Goal: Task Accomplishment & Management: Manage account settings

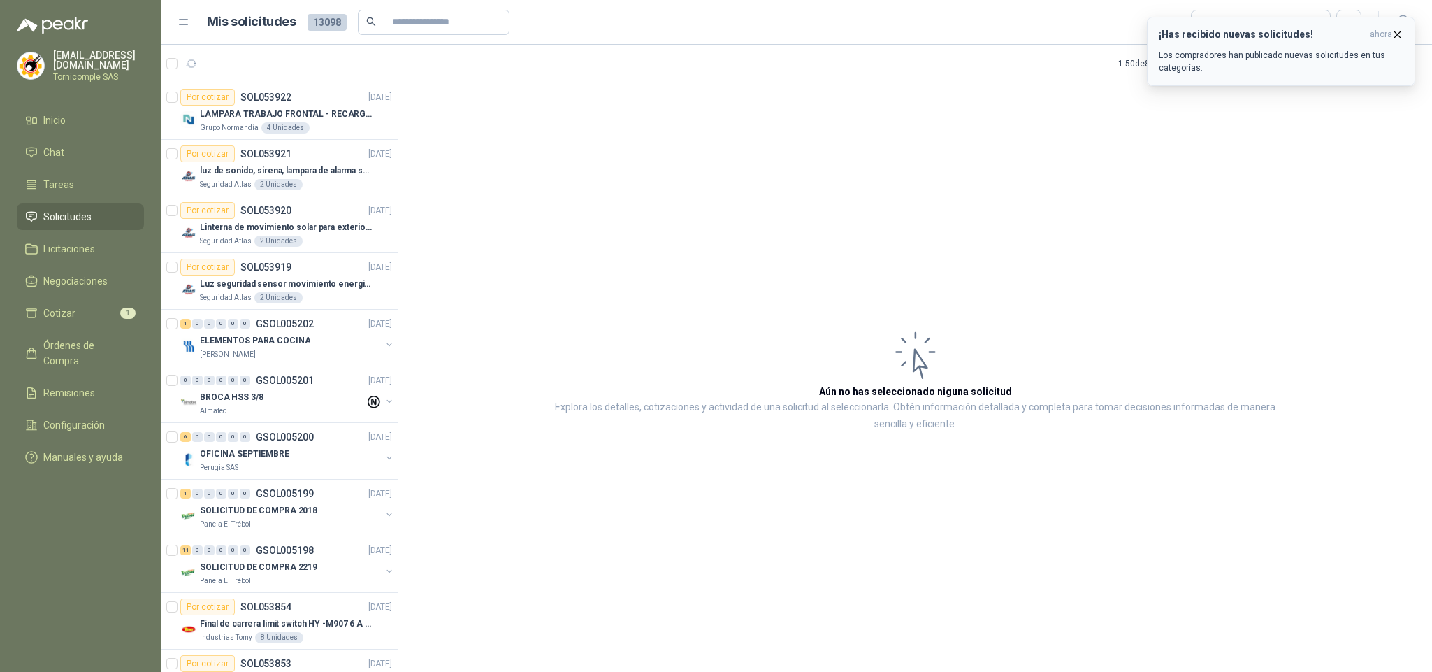
click at [1194, 42] on div "¡Has recibido nuevas solicitudes! ahora Los compradores han publicado nuevas so…" at bounding box center [1281, 51] width 245 height 45
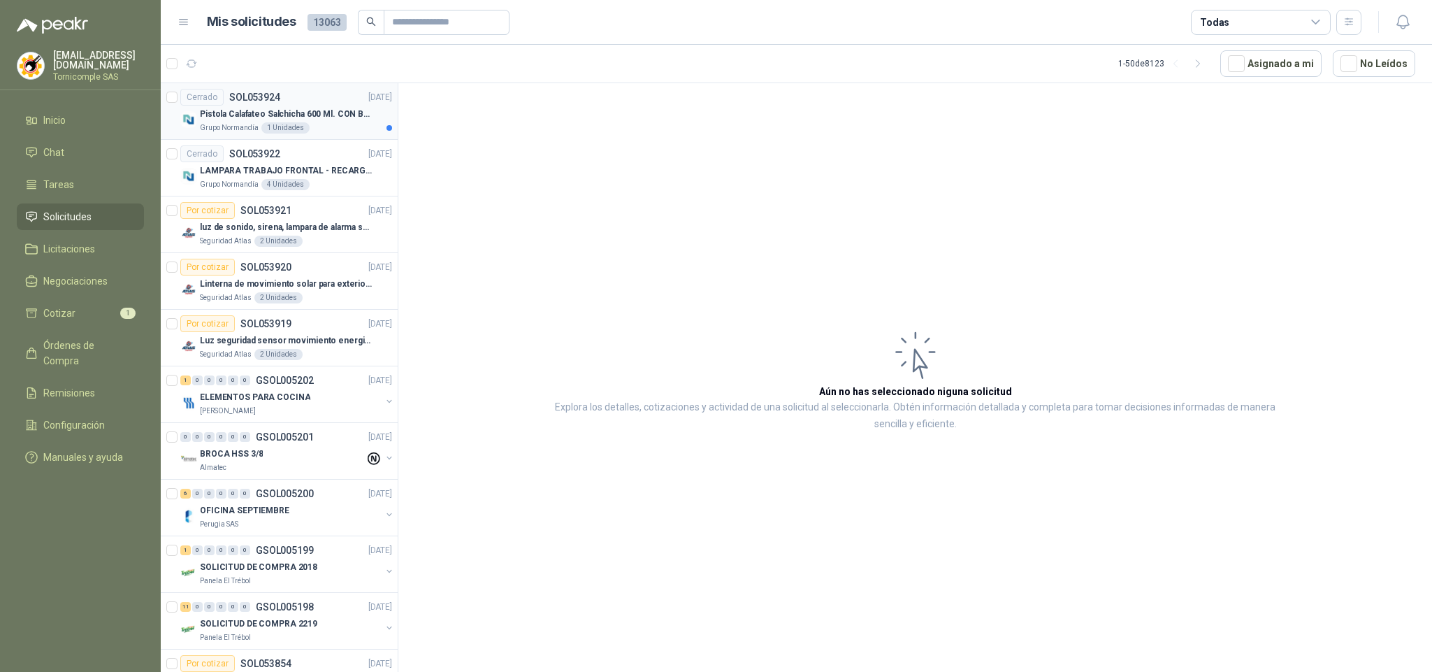
click at [310, 128] on div "Grupo [PERSON_NAME] 1 Unidades" at bounding box center [296, 127] width 192 height 11
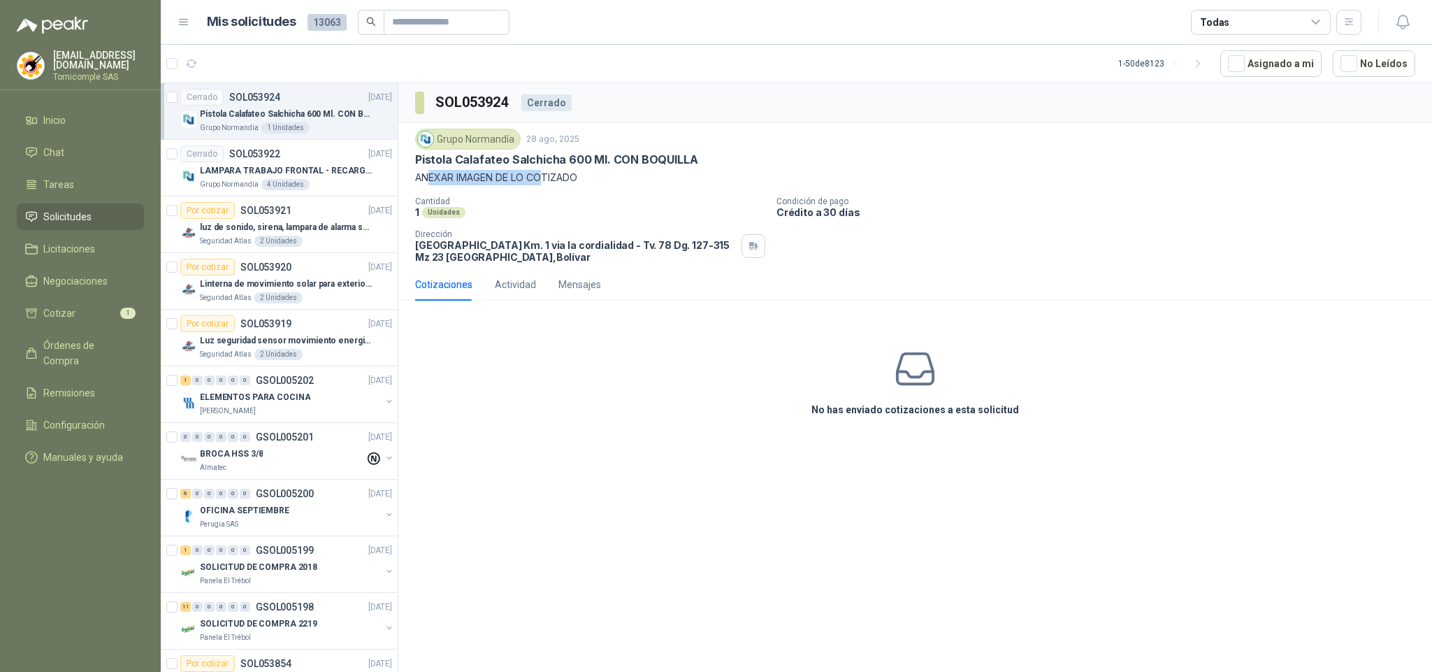
drag, startPoint x: 431, startPoint y: 183, endPoint x: 545, endPoint y: 183, distance: 114.7
click at [545, 183] on p "ANEXAR IMAGEN DE LO COTIZADO" at bounding box center [915, 177] width 1000 height 15
click at [317, 183] on div "Grupo [PERSON_NAME] 4 Unidades" at bounding box center [296, 184] width 192 height 11
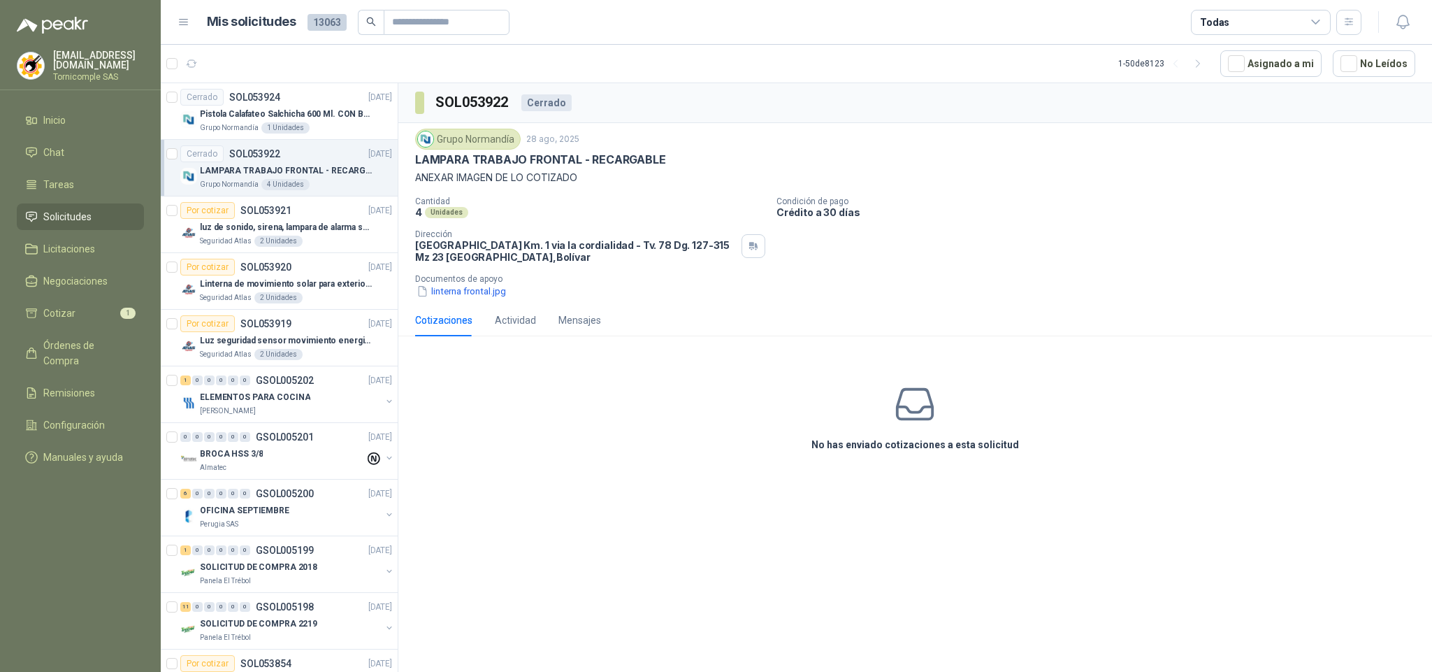
click at [87, 203] on link "Solicitudes" at bounding box center [80, 216] width 127 height 27
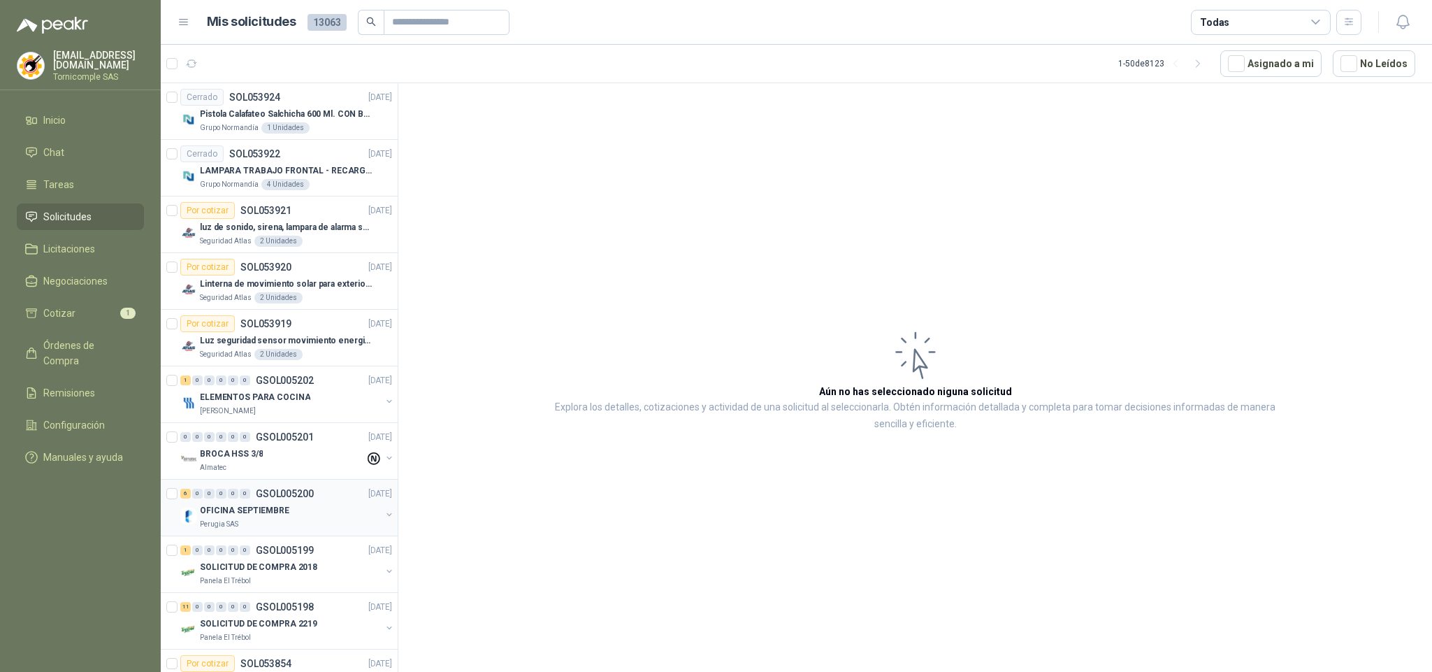
click at [329, 485] on div "6 0 0 0 0 0 GSOL005200 [DATE] OFICINA SEPTIEMBRE Perugia SAS" at bounding box center [279, 508] width 237 height 57
click at [101, 216] on li "Solicitudes" at bounding box center [80, 216] width 110 height 15
click at [99, 306] on li "Cotizar 1" at bounding box center [80, 313] width 110 height 15
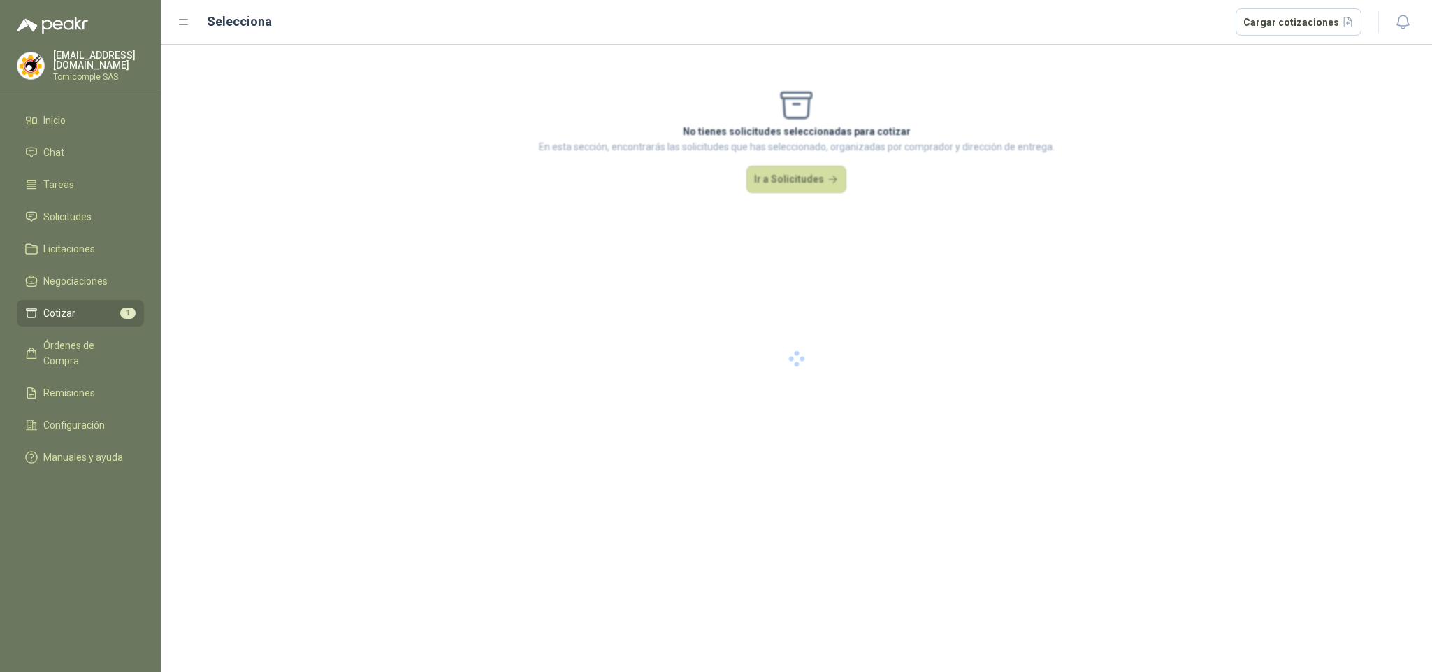
drag, startPoint x: 680, startPoint y: 199, endPoint x: 1307, endPoint y: 229, distance: 628.5
click at [1301, 227] on div at bounding box center [797, 358] width 1272 height 627
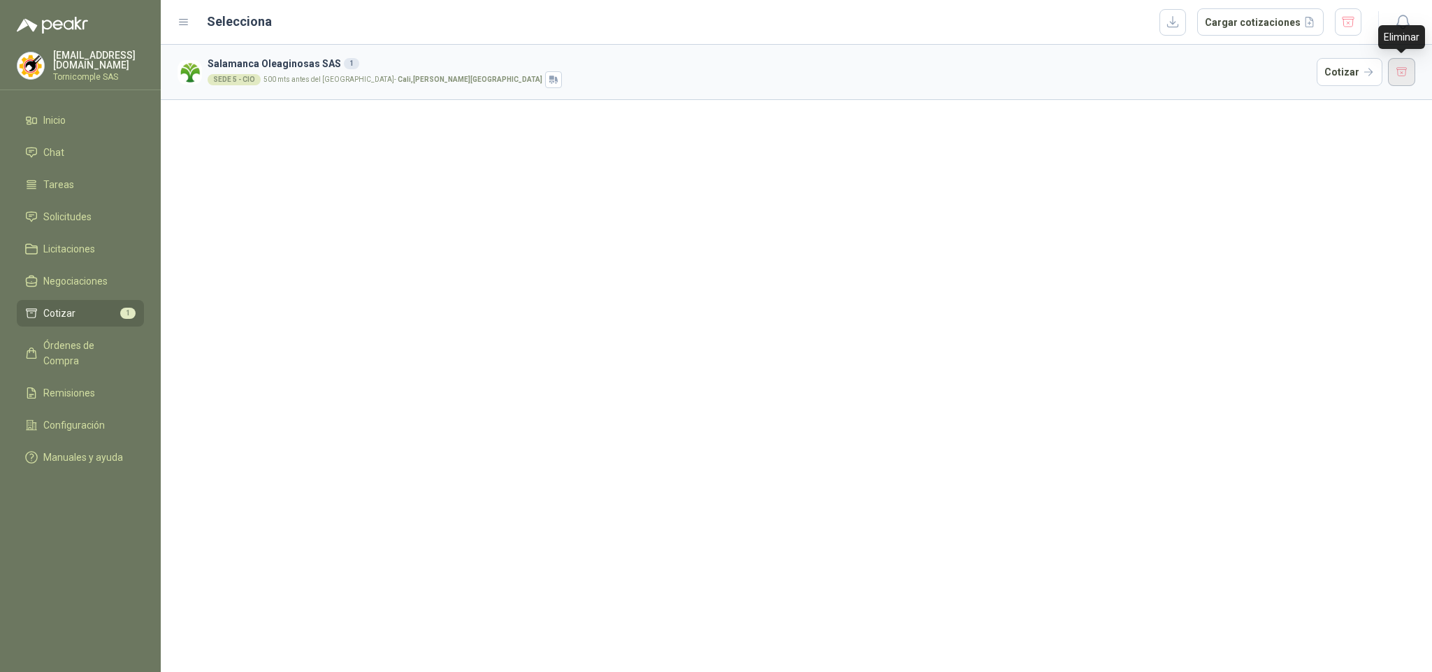
click at [1409, 69] on button "button" at bounding box center [1402, 72] width 28 height 28
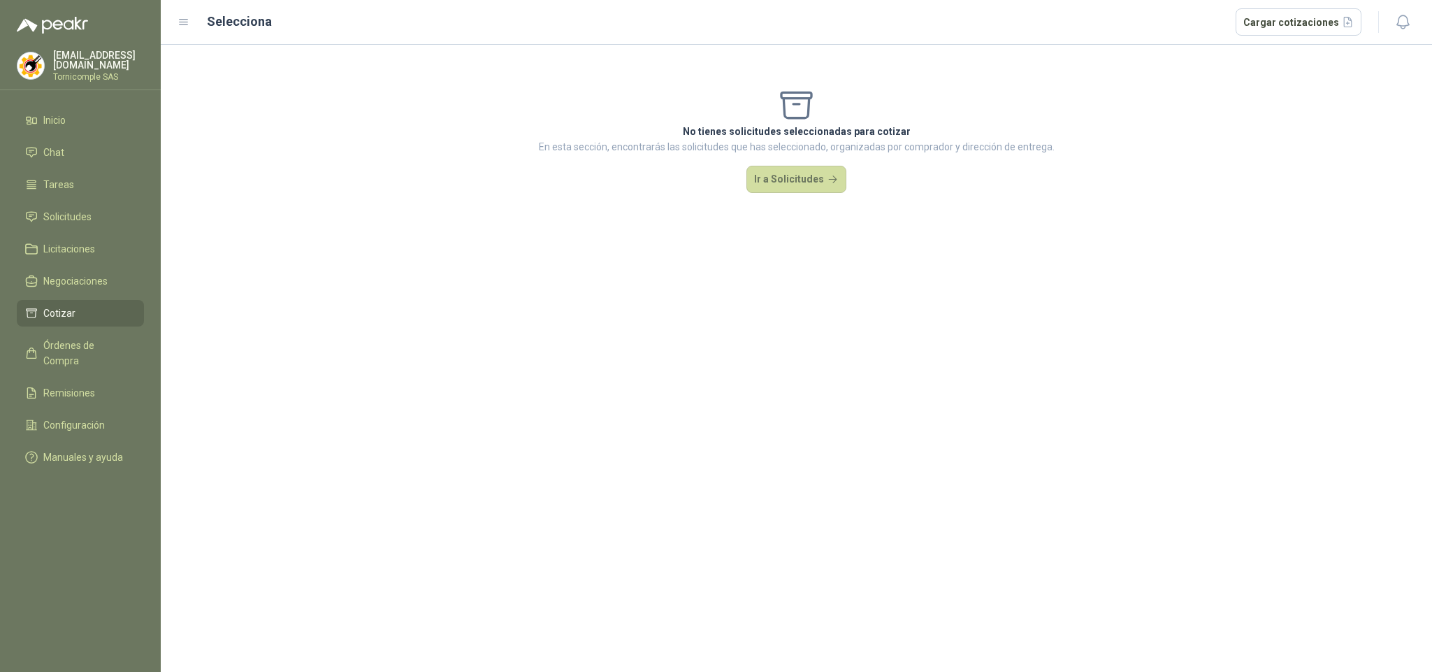
click at [91, 198] on ul "Inicio Chat Tareas Solicitudes Licitaciones Negociaciones Cotizar Órdenes de Co…" at bounding box center [80, 291] width 161 height 369
click at [91, 203] on link "Solicitudes" at bounding box center [80, 216] width 127 height 27
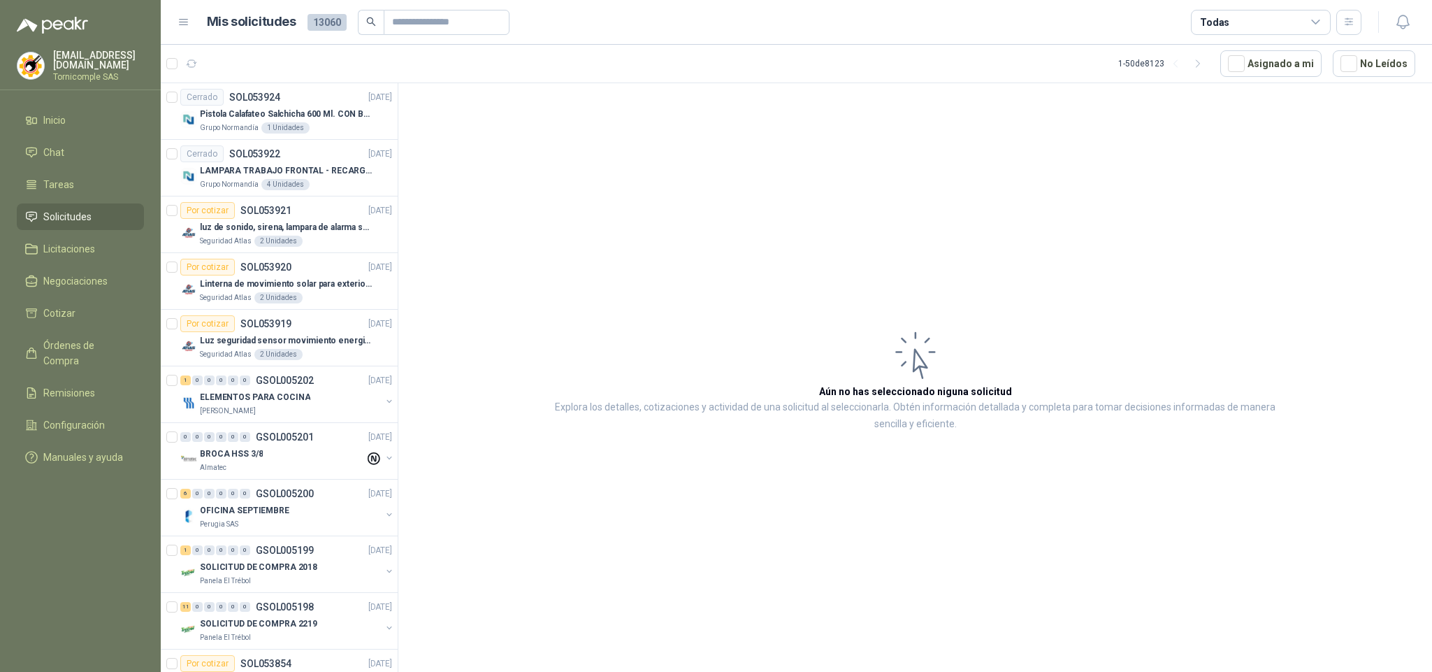
click at [111, 220] on li "Solicitudes" at bounding box center [80, 216] width 110 height 15
click at [86, 113] on li "Inicio" at bounding box center [80, 120] width 110 height 15
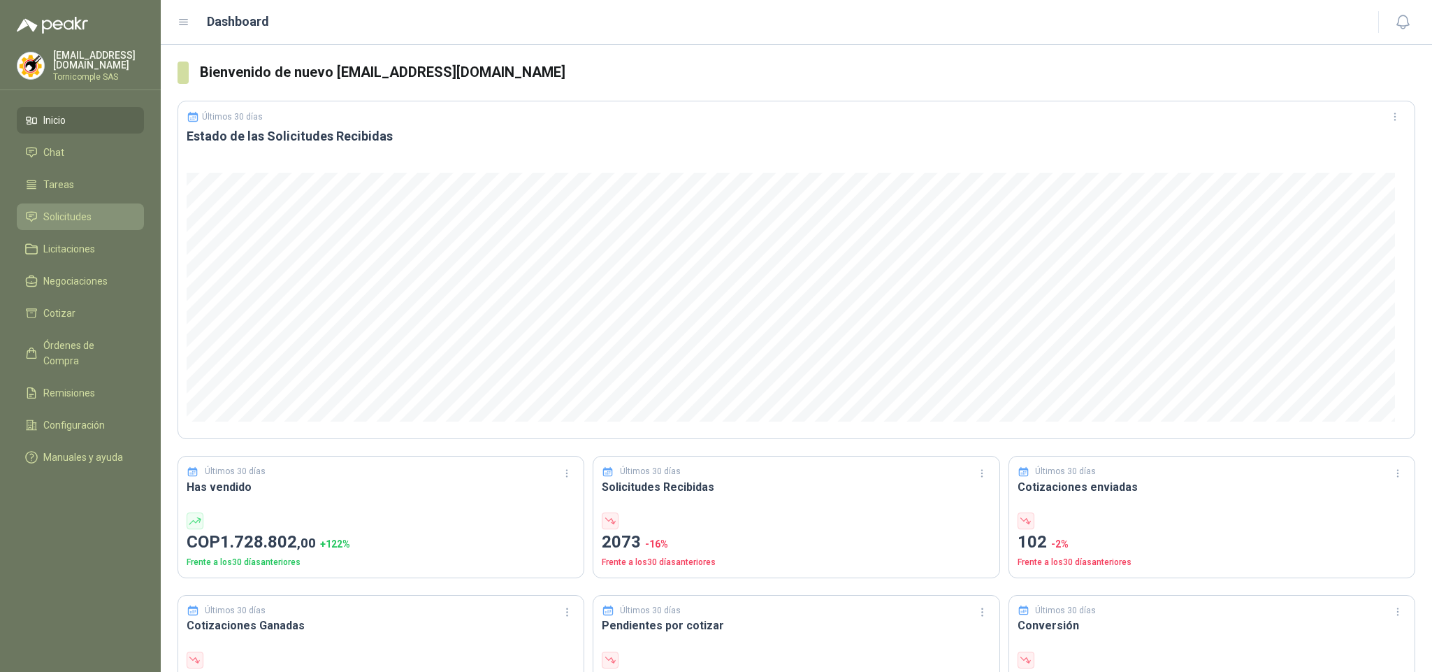
click at [103, 203] on link "Solicitudes" at bounding box center [80, 216] width 127 height 27
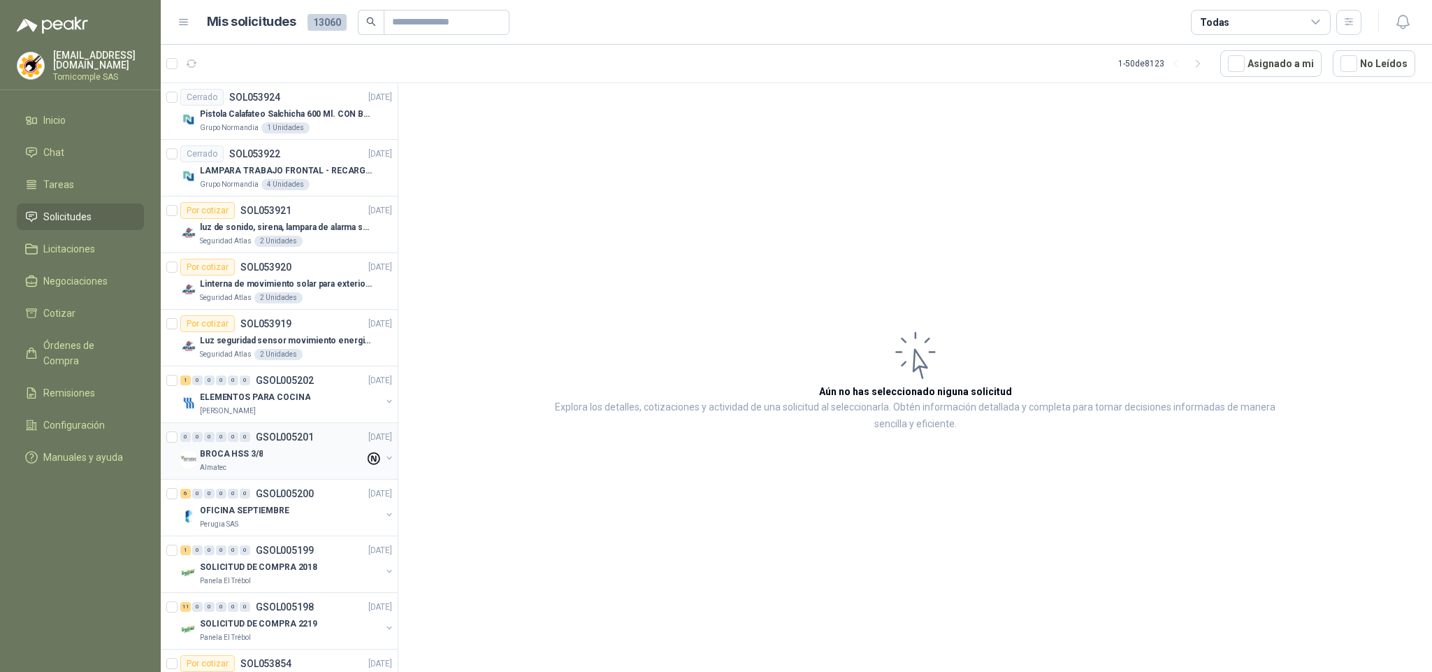
click at [294, 459] on div "BROCA HSS 3/8" at bounding box center [282, 453] width 165 height 17
click at [285, 510] on div "OFICINA SEPTIEMBRE" at bounding box center [290, 510] width 181 height 17
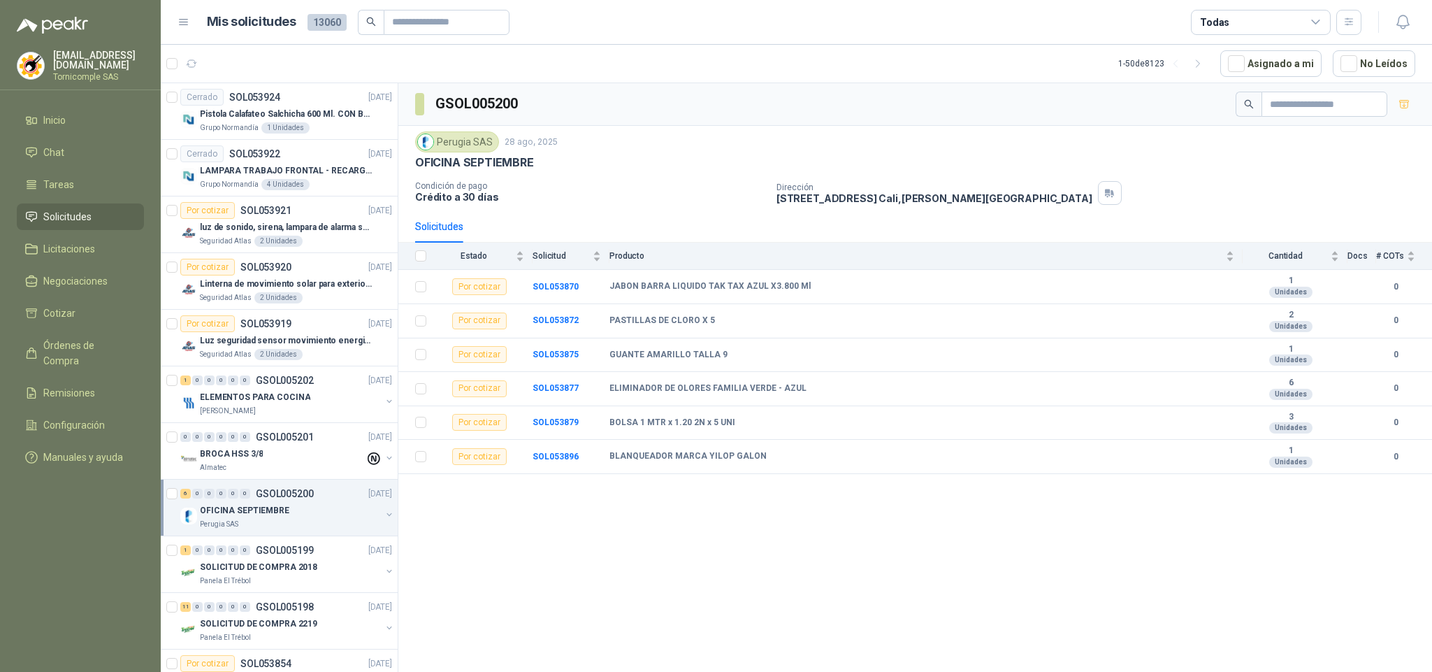
click at [1297, 17] on div "Todas" at bounding box center [1261, 22] width 140 height 25
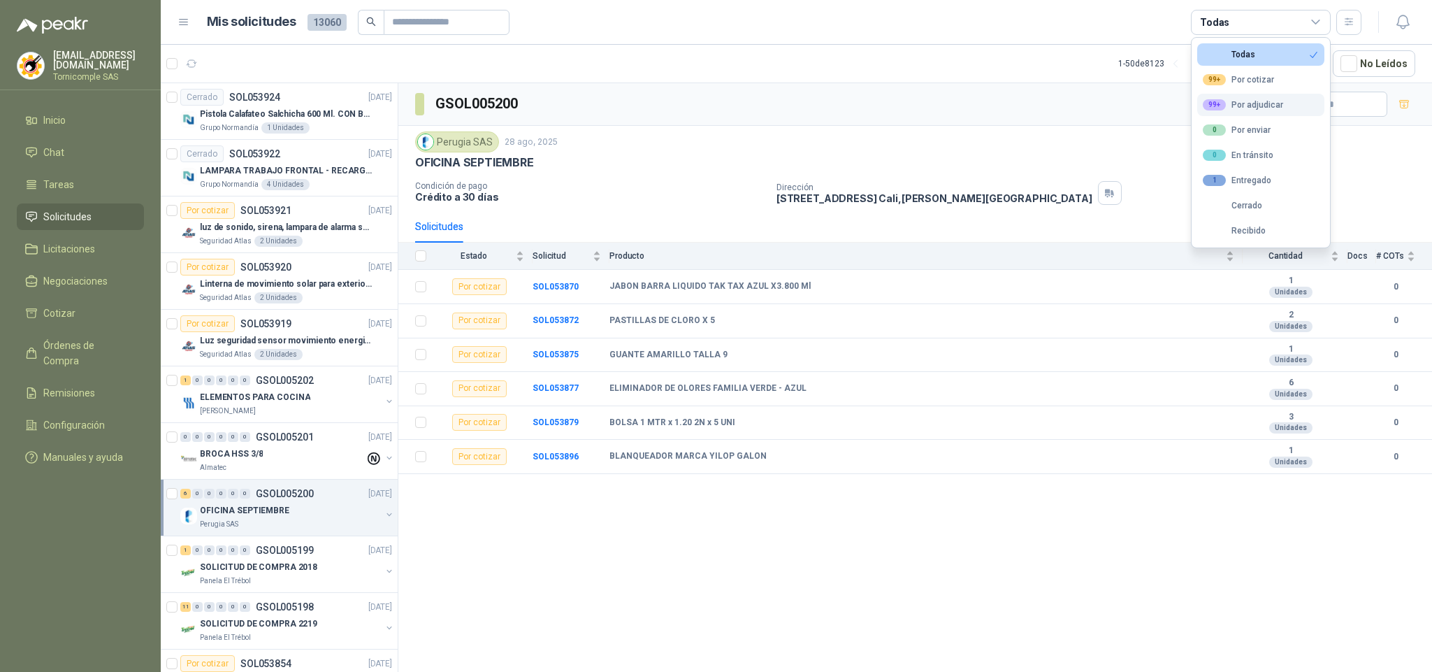
click at [1249, 115] on button "99+ Por adjudicar" at bounding box center [1261, 105] width 127 height 22
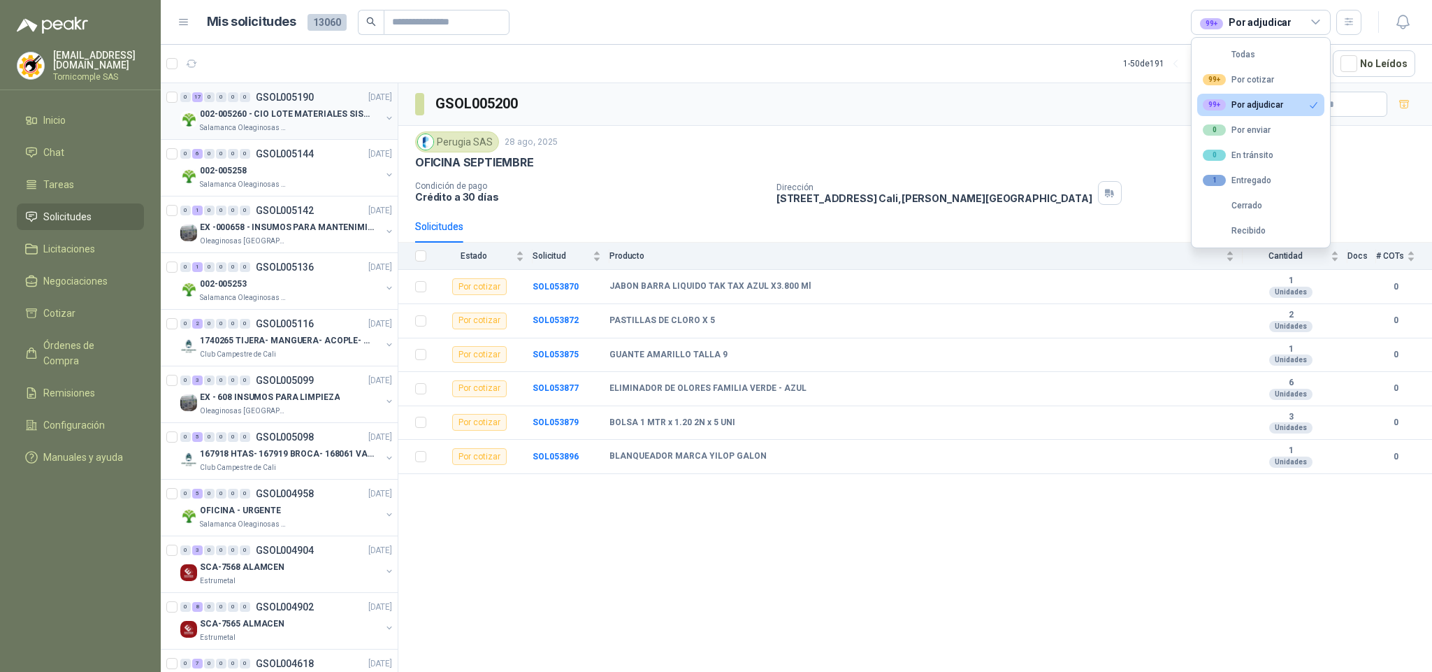
click at [333, 117] on p "002-005260 - CIO LOTE MATERIALES SISTEMA HIDRAULIC" at bounding box center [287, 114] width 174 height 13
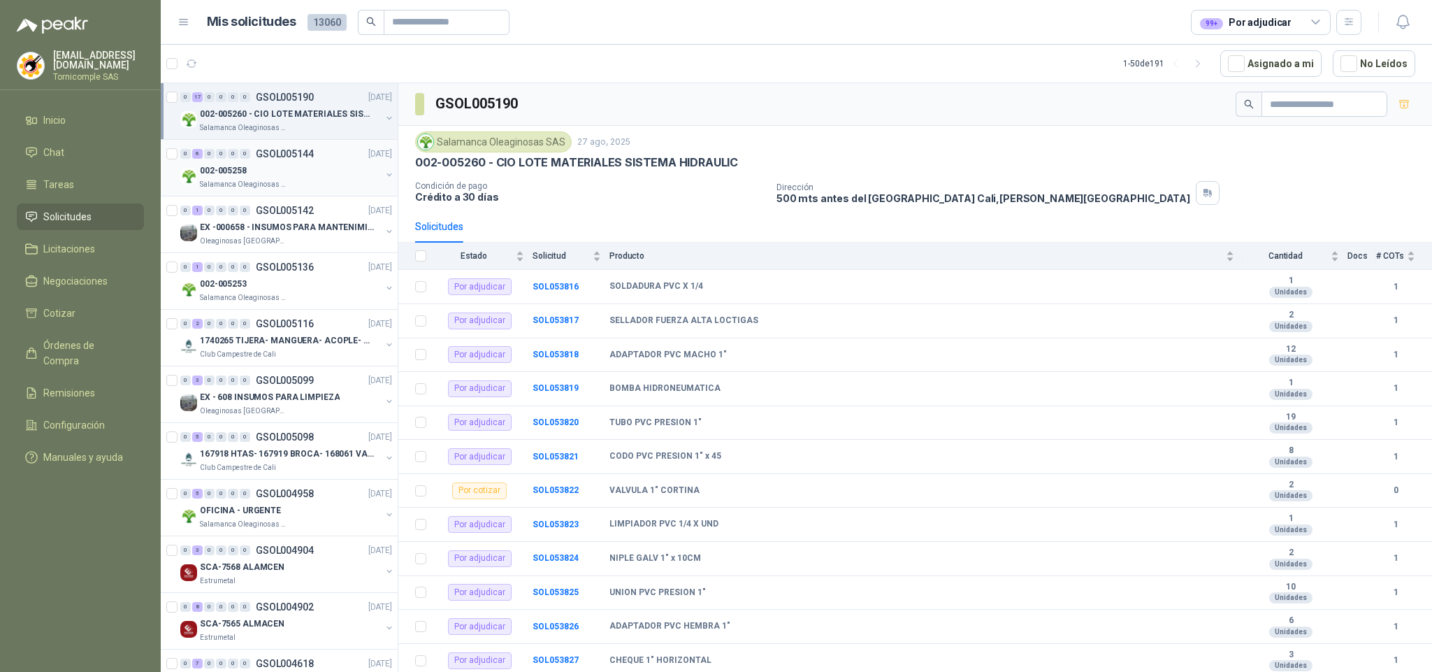
click at [303, 178] on div "002-005258" at bounding box center [290, 170] width 181 height 17
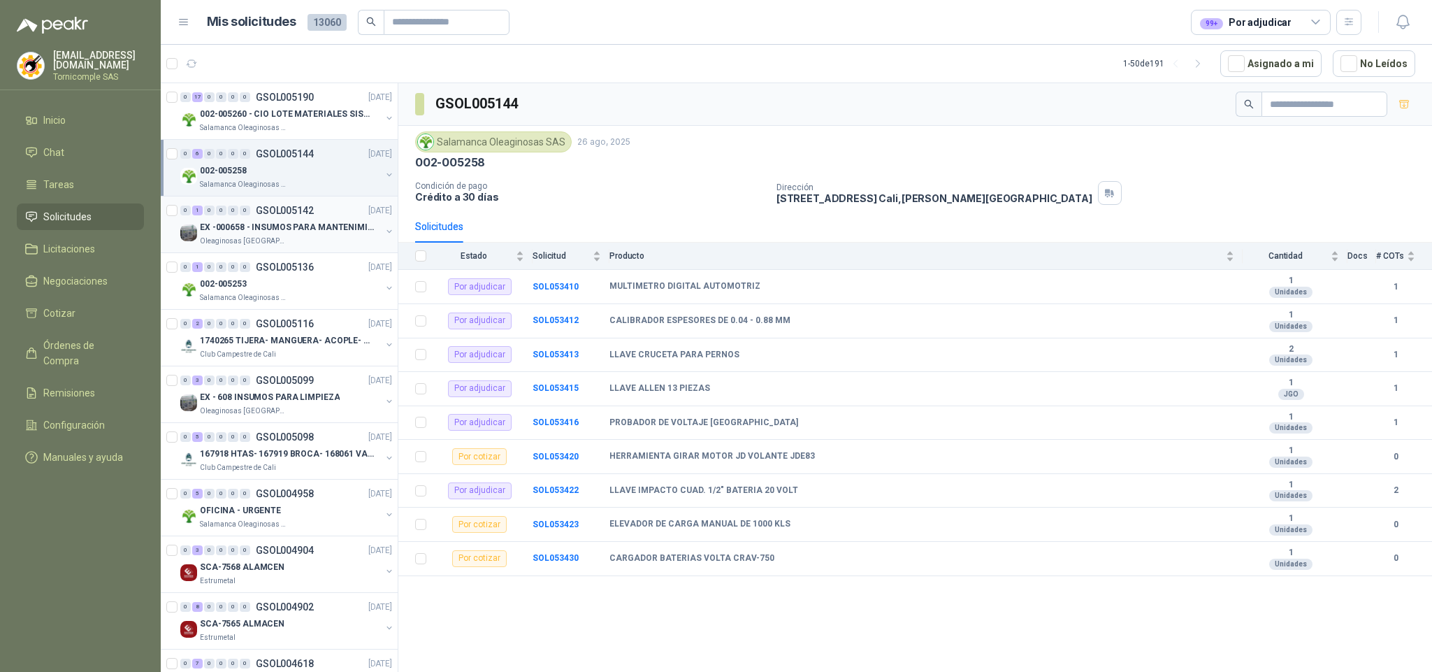
click at [308, 227] on p "EX -000658 - INSUMOS PARA MANTENIMIENTO MECANICO" at bounding box center [287, 227] width 174 height 13
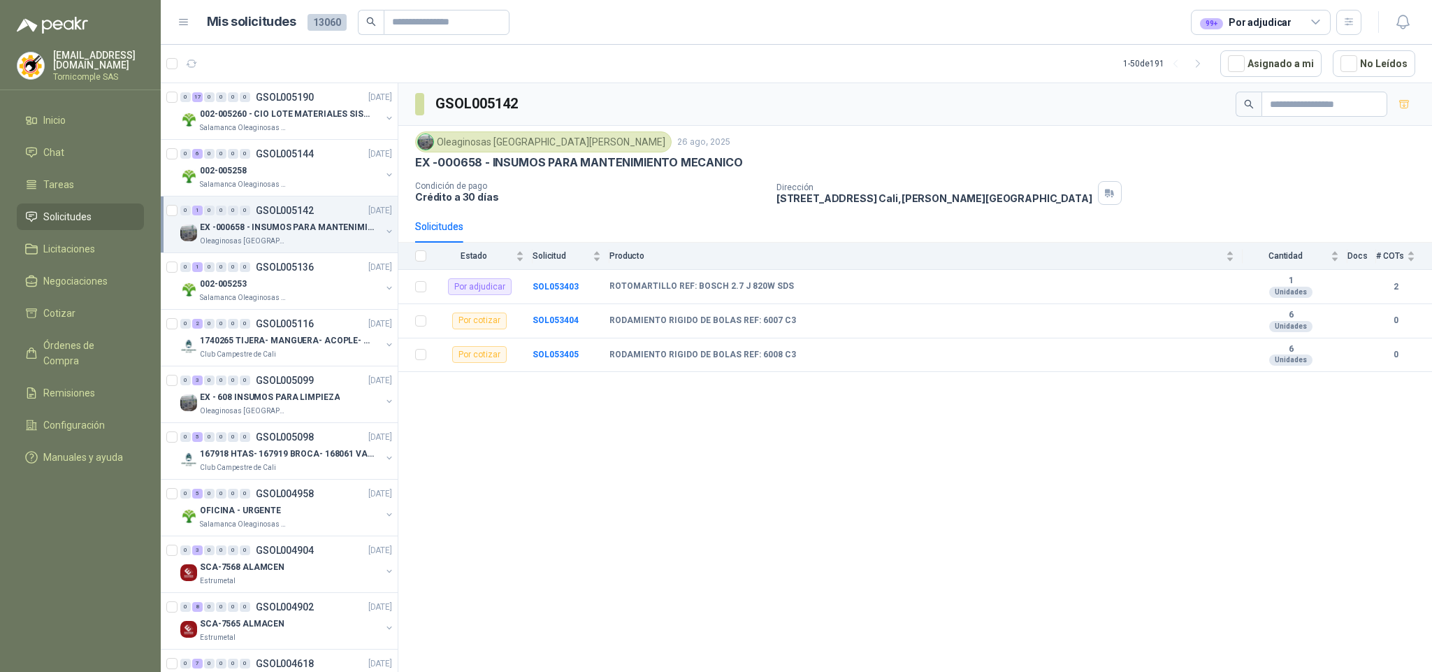
click at [307, 227] on p "EX -000658 - INSUMOS PARA MANTENIMIENTO MECANICO" at bounding box center [287, 227] width 174 height 13
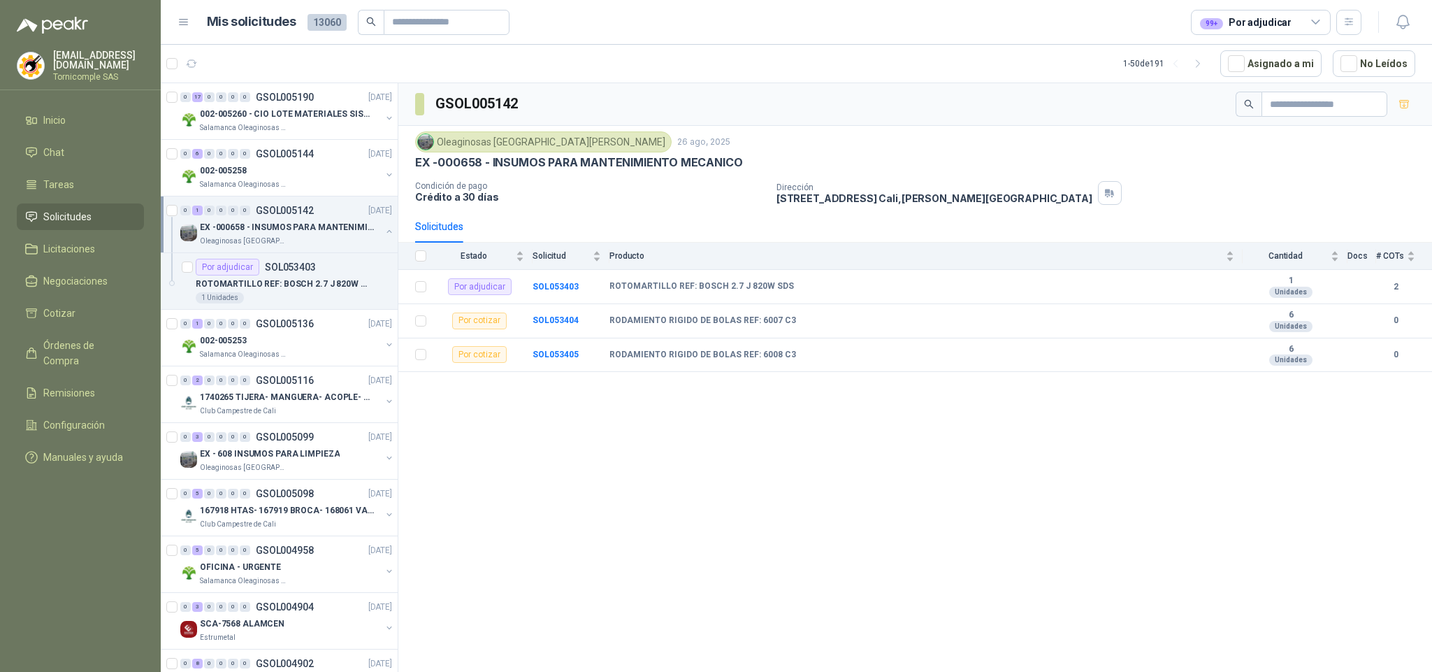
click at [283, 243] on div "Oleaginosas [GEOGRAPHIC_DATA][PERSON_NAME]" at bounding box center [290, 241] width 181 height 11
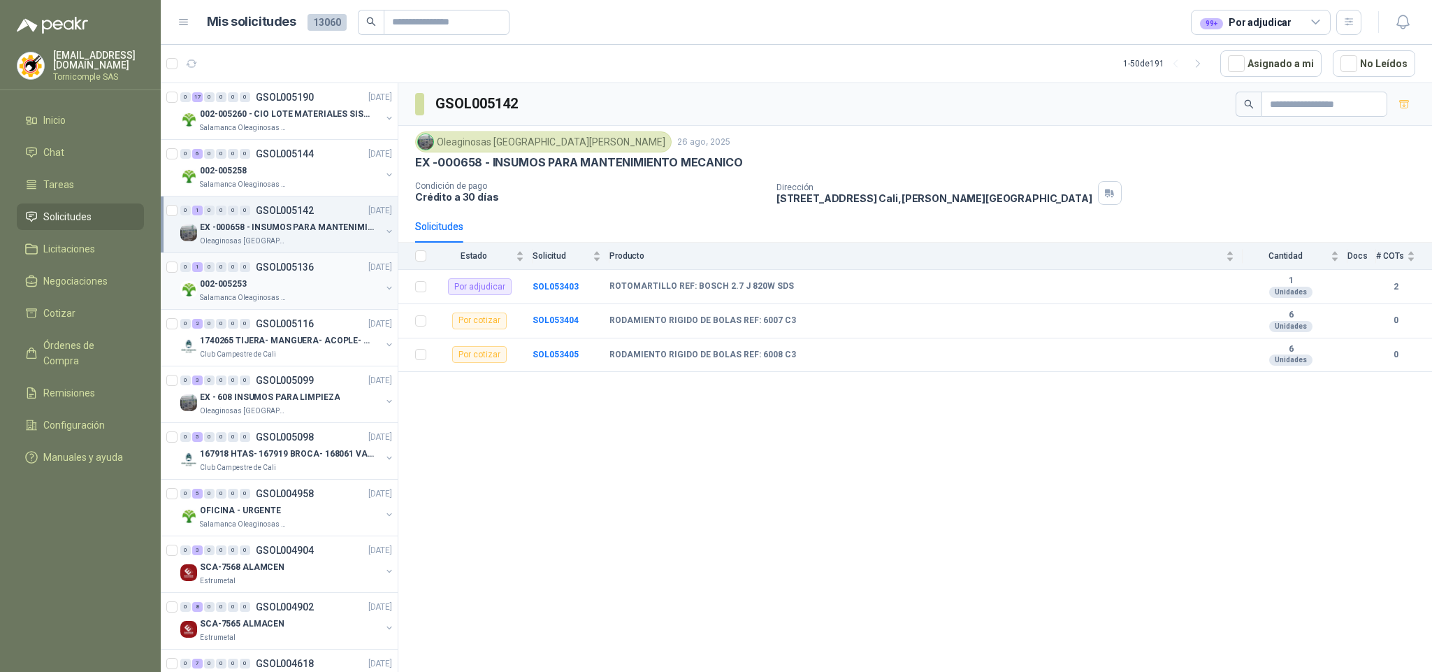
click at [283, 283] on div "002-005253" at bounding box center [290, 283] width 181 height 17
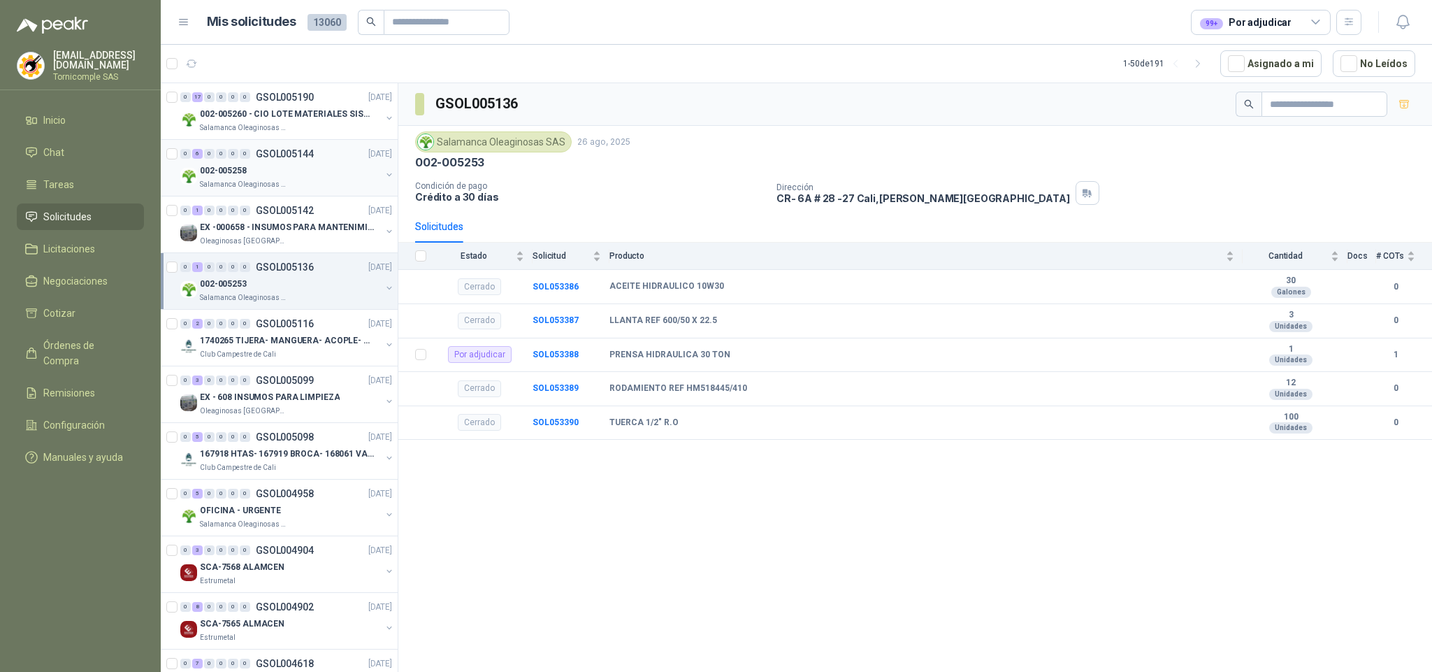
click at [275, 189] on p "Salamanca Oleaginosas SAS" at bounding box center [244, 184] width 88 height 11
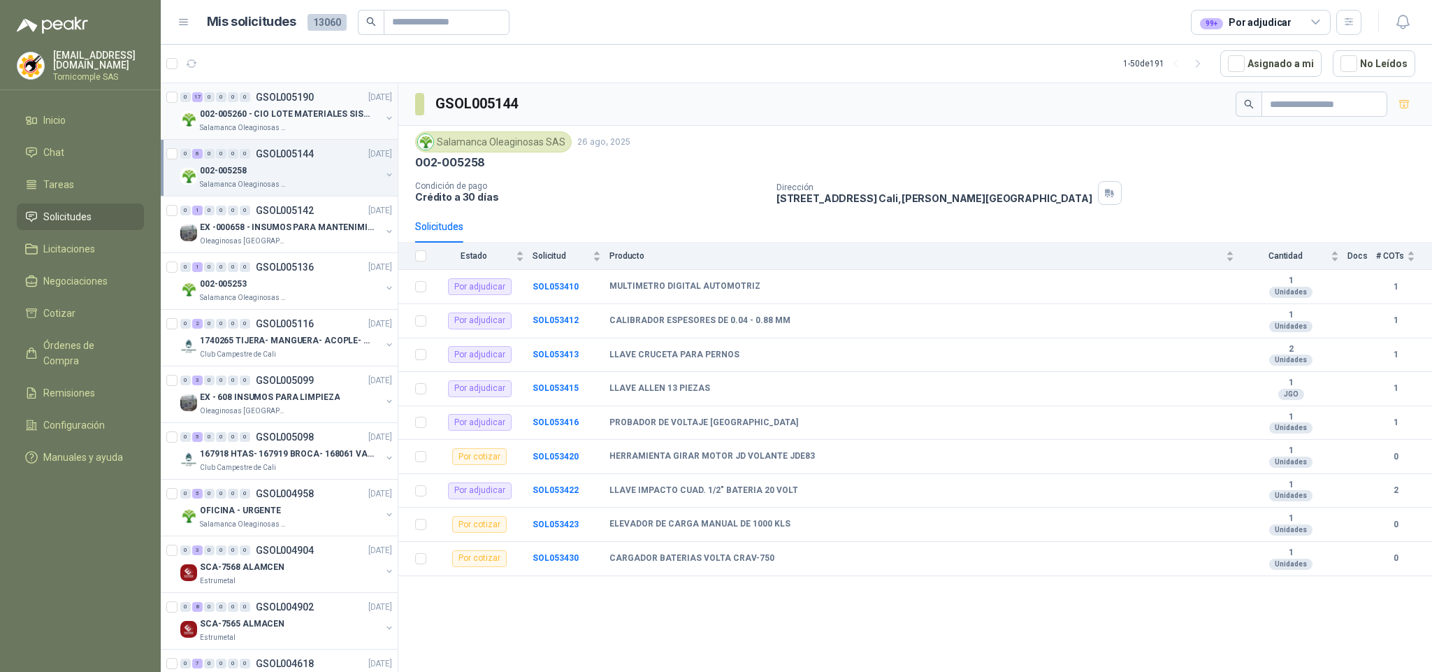
click at [236, 122] on div "002-005260 - CIO LOTE MATERIALES SISTEMA HIDRAULIC" at bounding box center [290, 114] width 181 height 17
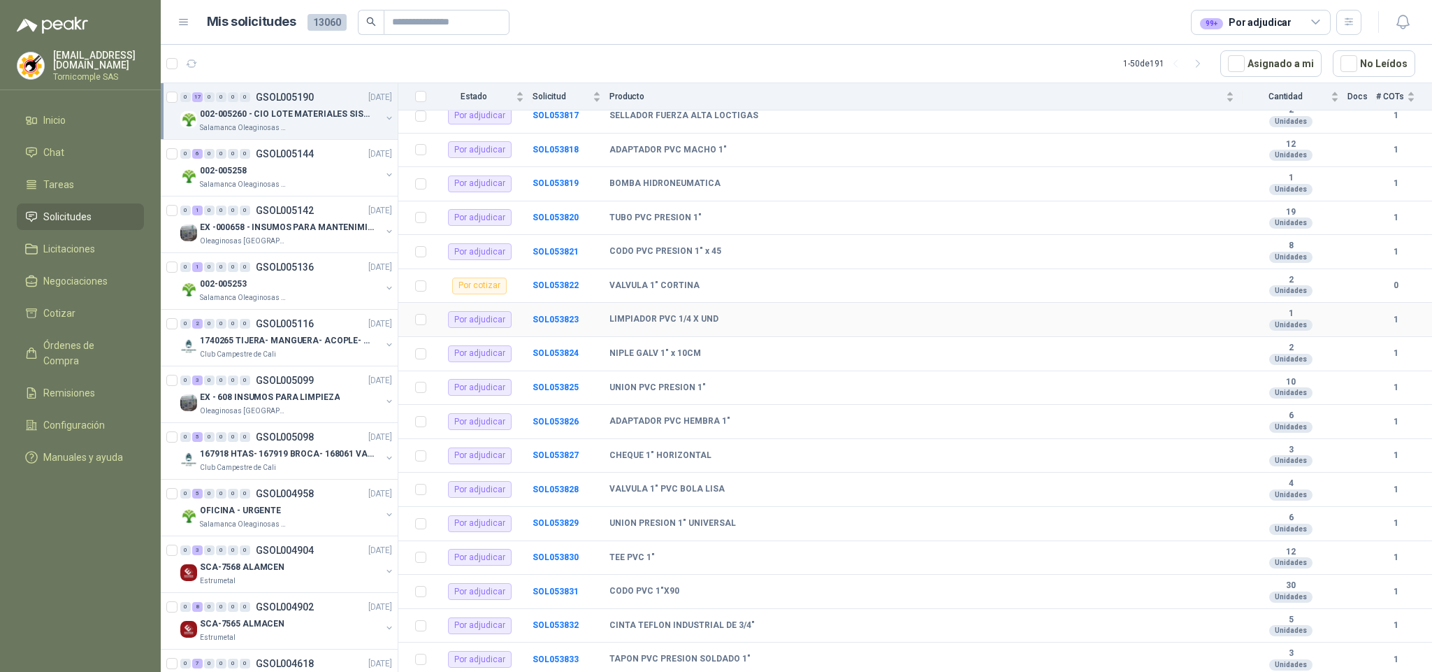
scroll to position [231, 0]
click at [299, 284] on div "002-005253" at bounding box center [290, 283] width 181 height 17
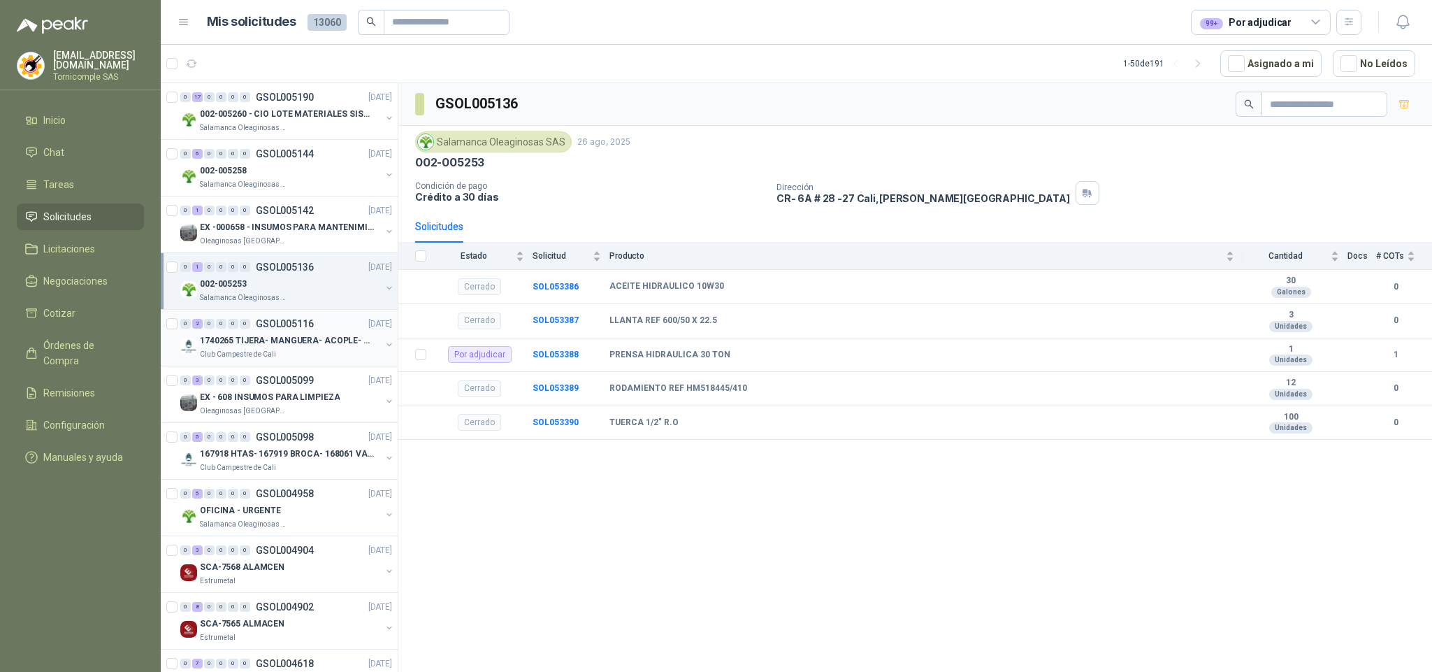
click at [275, 340] on p "1740265 TIJERA- MANGUERA- ACOPLE- SURTIDORES" at bounding box center [287, 340] width 174 height 13
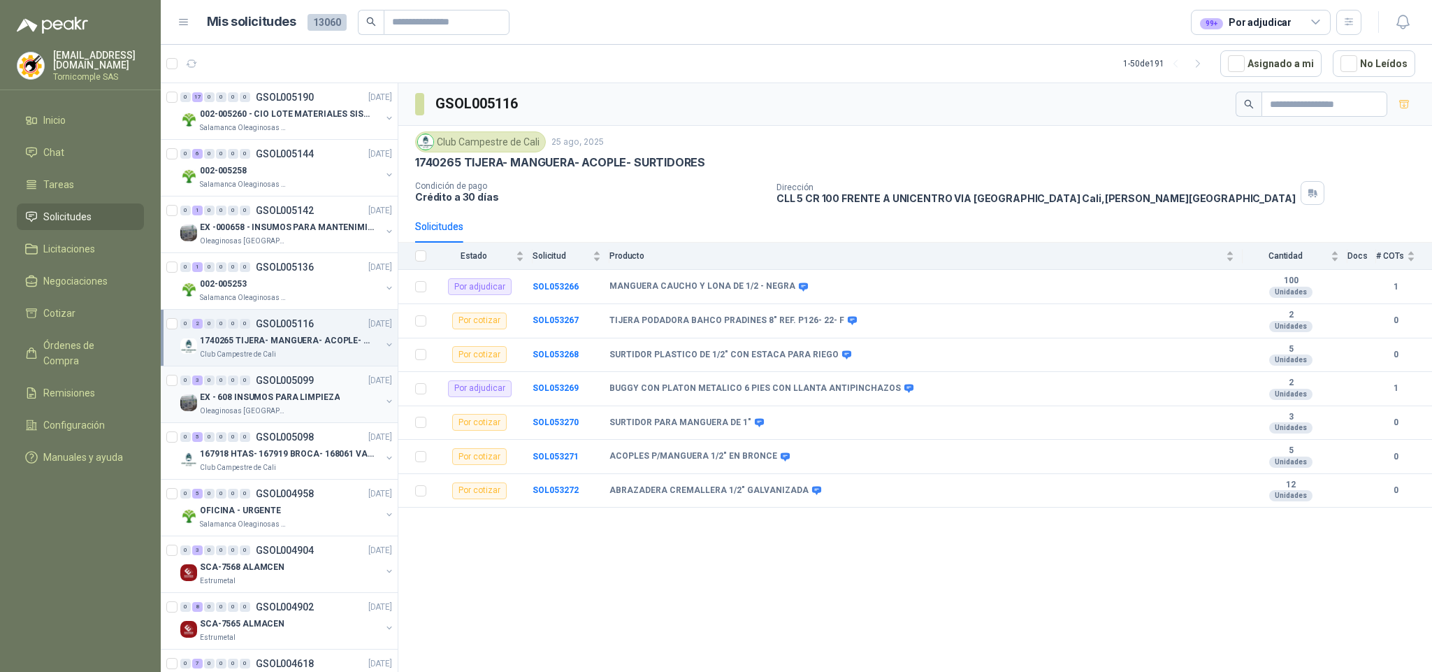
click at [275, 389] on div "0 3 0 0 0 0 GSOL005099 [DATE]" at bounding box center [287, 380] width 215 height 17
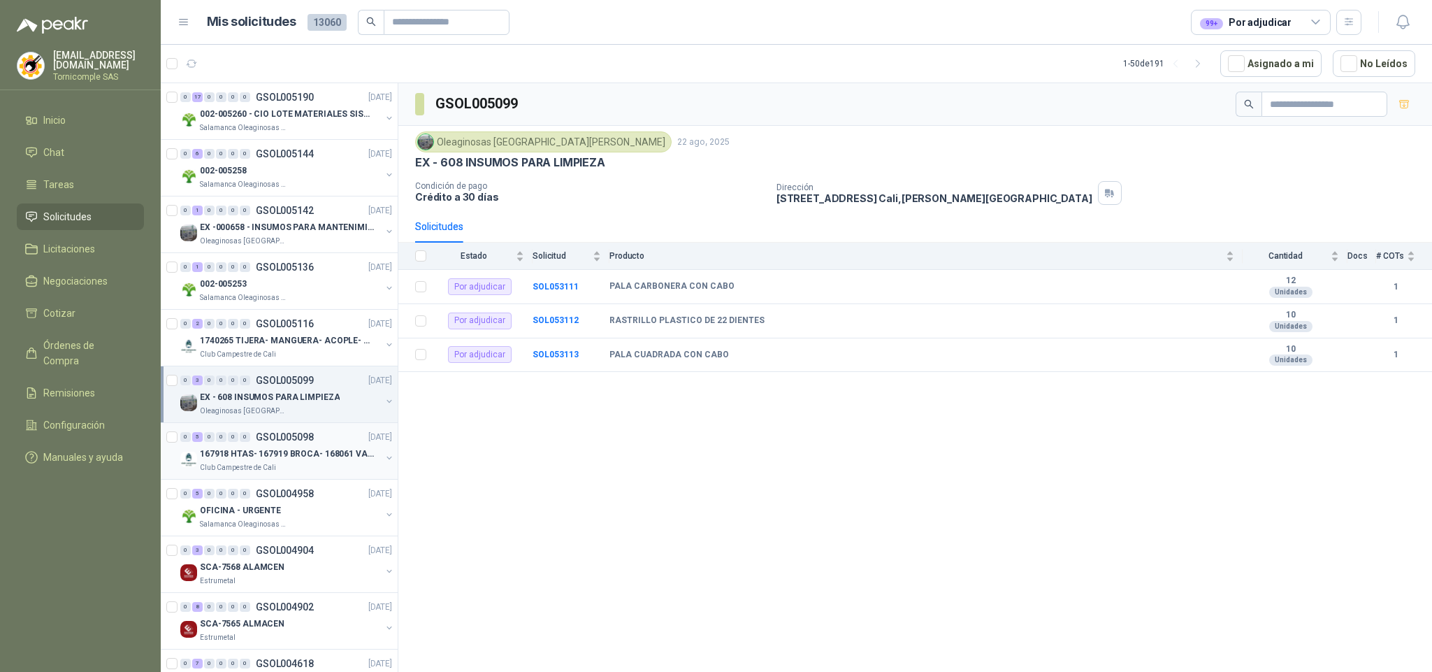
click at [273, 434] on p "GSOL005098" at bounding box center [285, 437] width 58 height 10
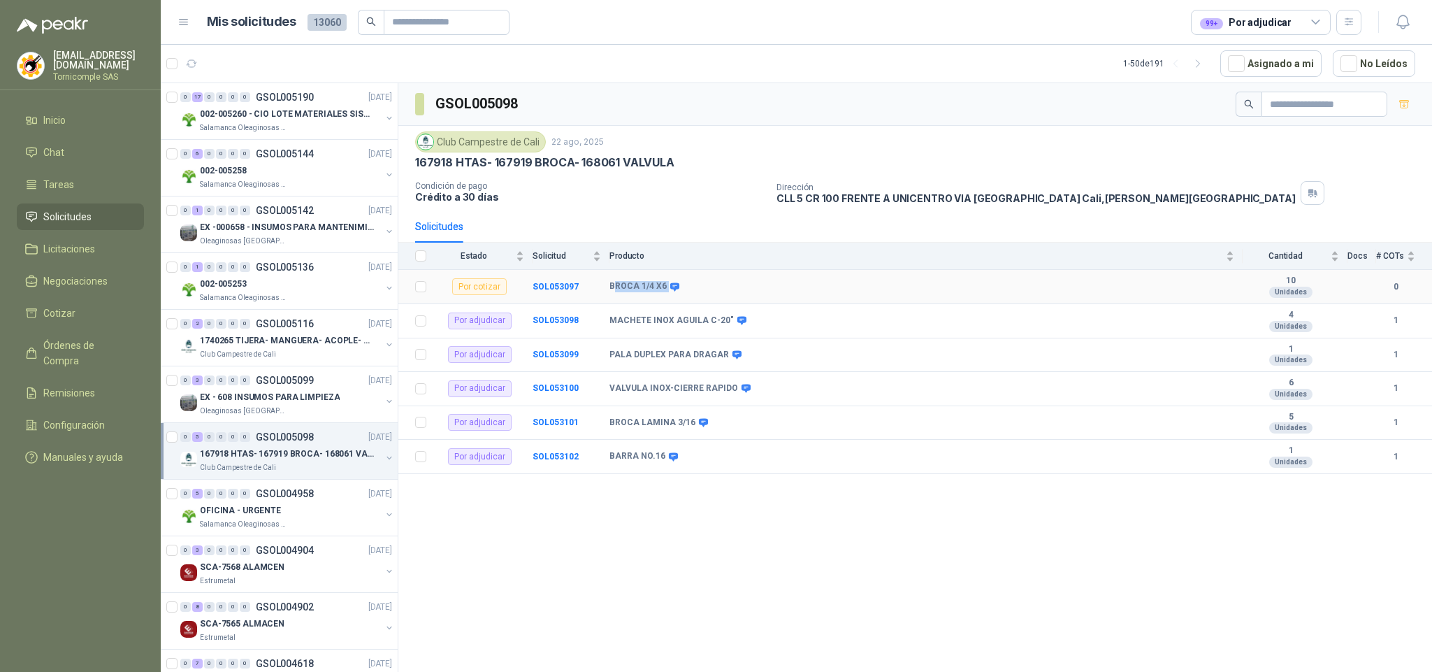
drag, startPoint x: 619, startPoint y: 292, endPoint x: 680, endPoint y: 292, distance: 60.1
click at [680, 292] on div "BROCA 1/4 X6" at bounding box center [922, 286] width 625 height 11
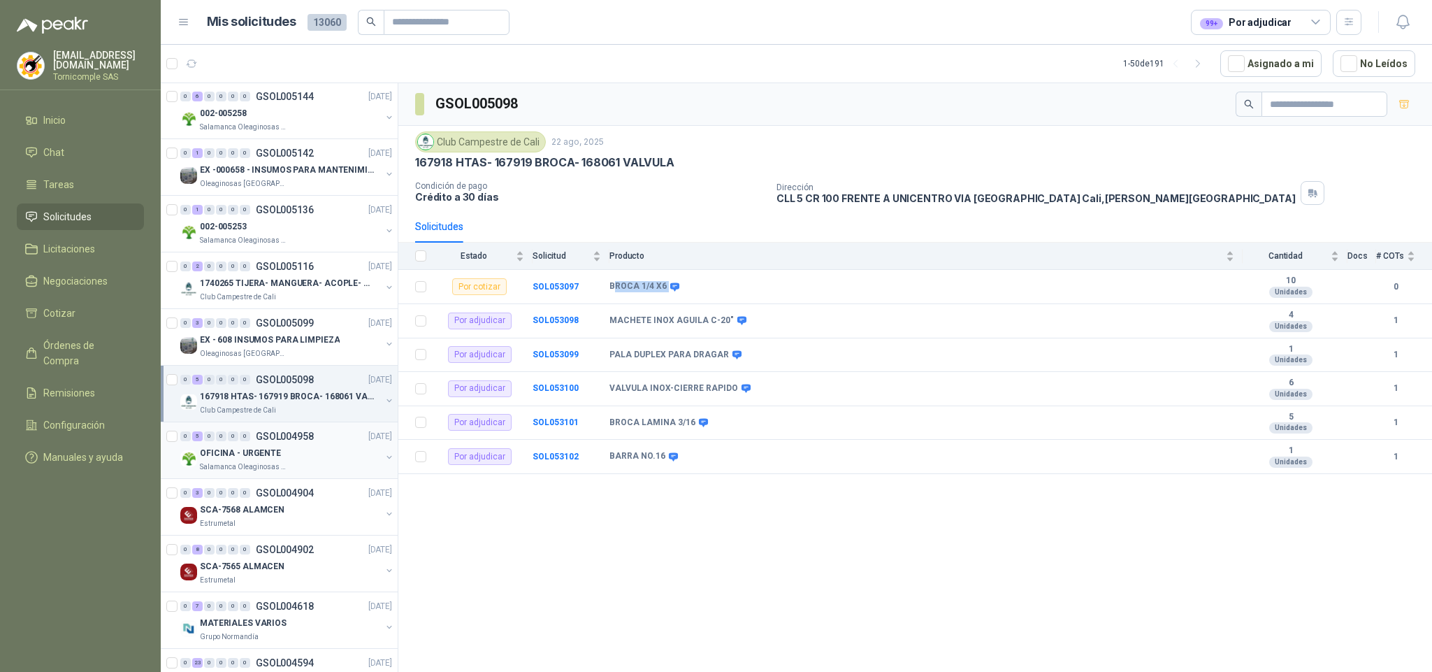
scroll to position [105, 0]
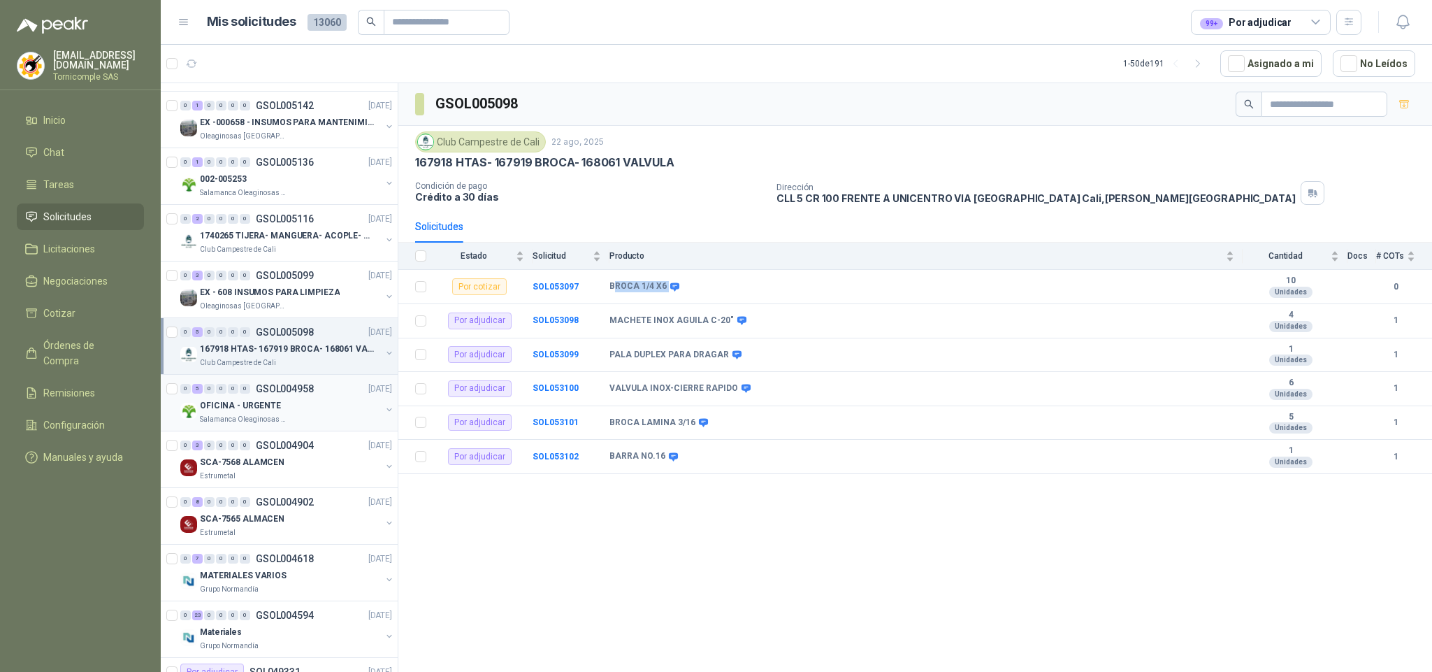
click at [252, 412] on p "OFICINA - URGENTE" at bounding box center [240, 405] width 81 height 13
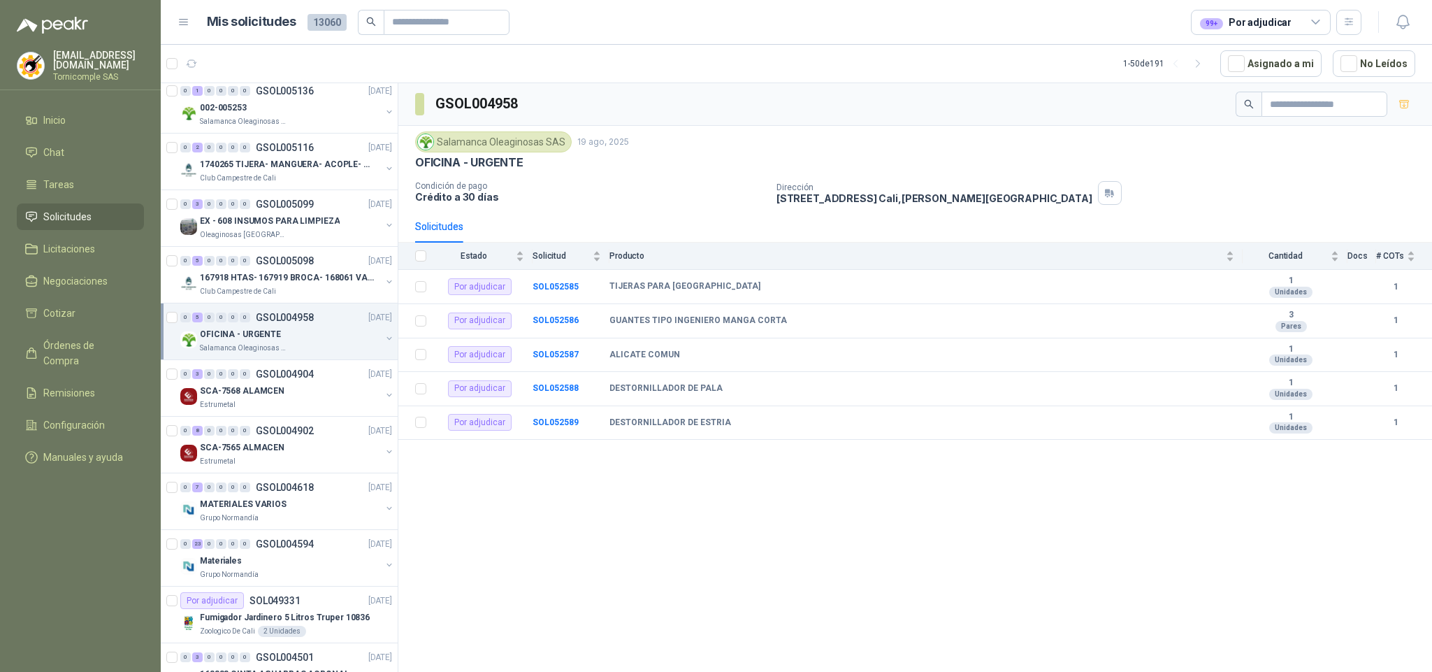
scroll to position [210, 0]
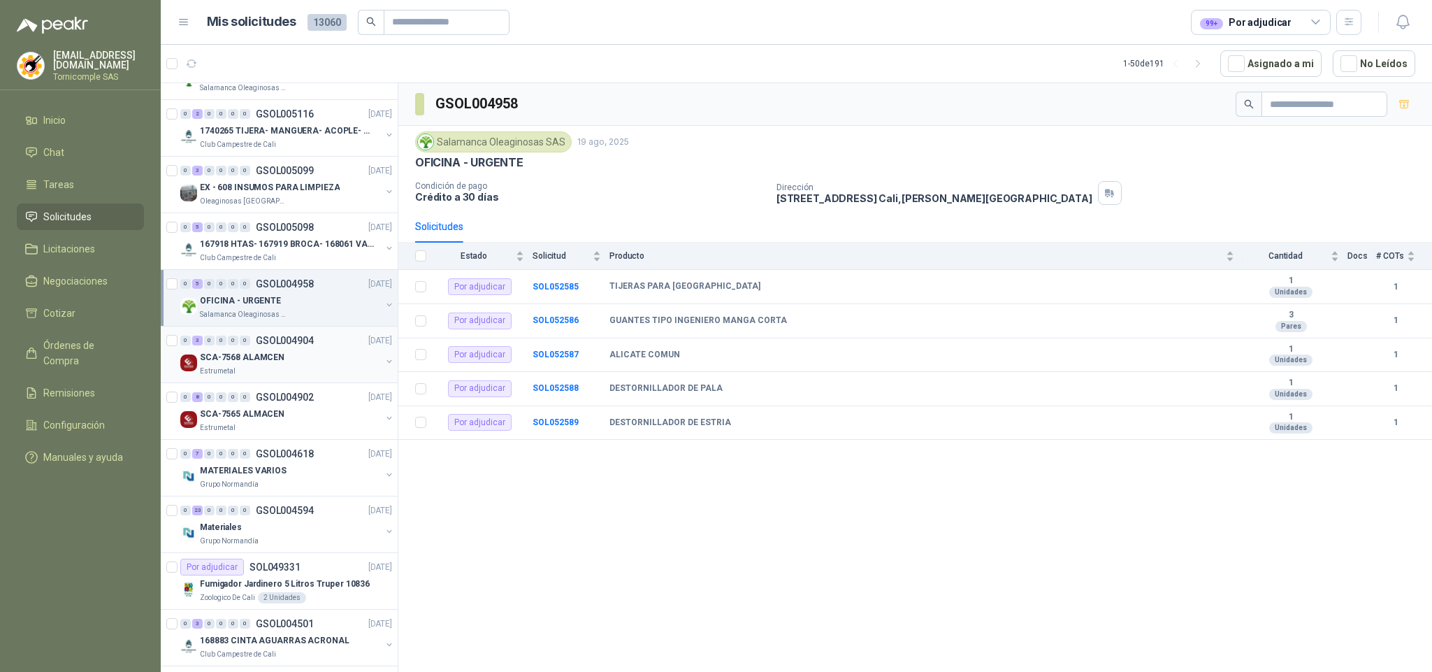
click at [246, 373] on div "Estrumetal" at bounding box center [290, 371] width 181 height 11
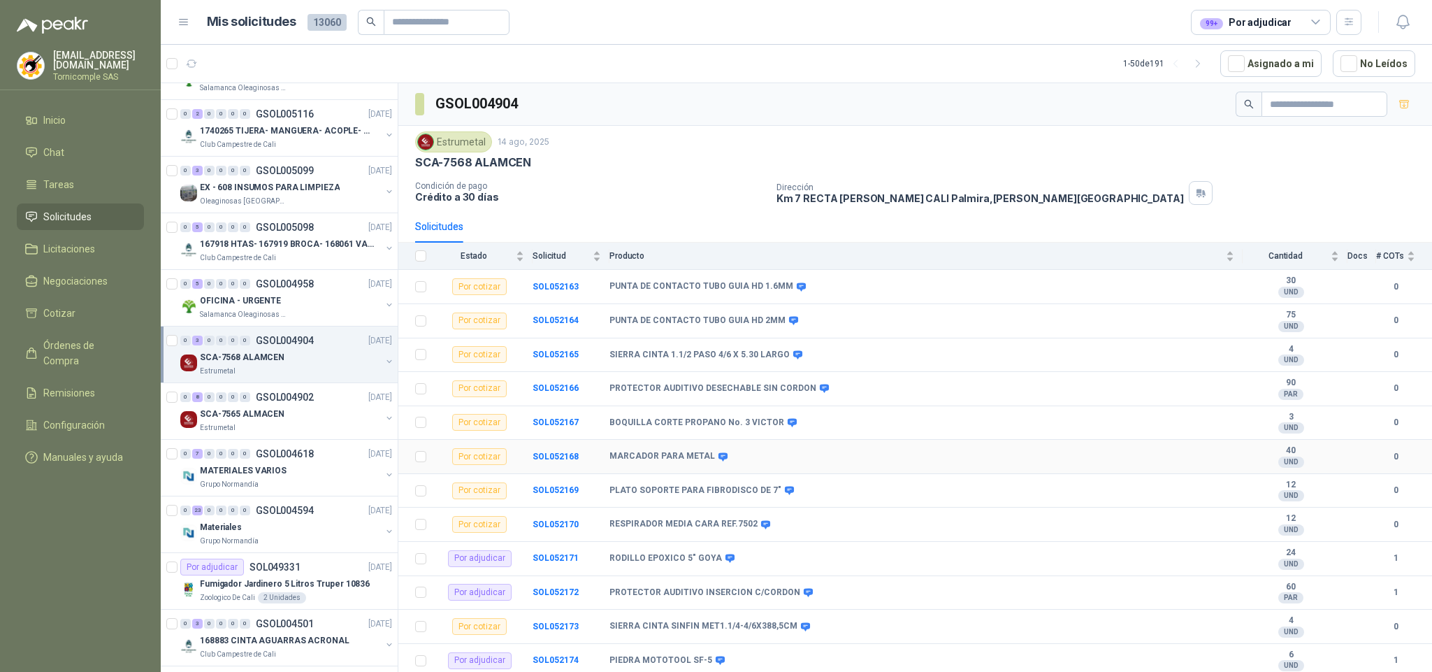
scroll to position [20, 0]
drag, startPoint x: 607, startPoint y: 305, endPoint x: 784, endPoint y: 305, distance: 177.6
click at [784, 305] on tr "Por cotizar SOL052164 PUNTA DE CONTACTO TUBO GUIA HD 2MM 75 UND  0" at bounding box center [915, 320] width 1034 height 34
copy tr "PUNTA DE CONTACTO TUBO GUIA HD 2MM"
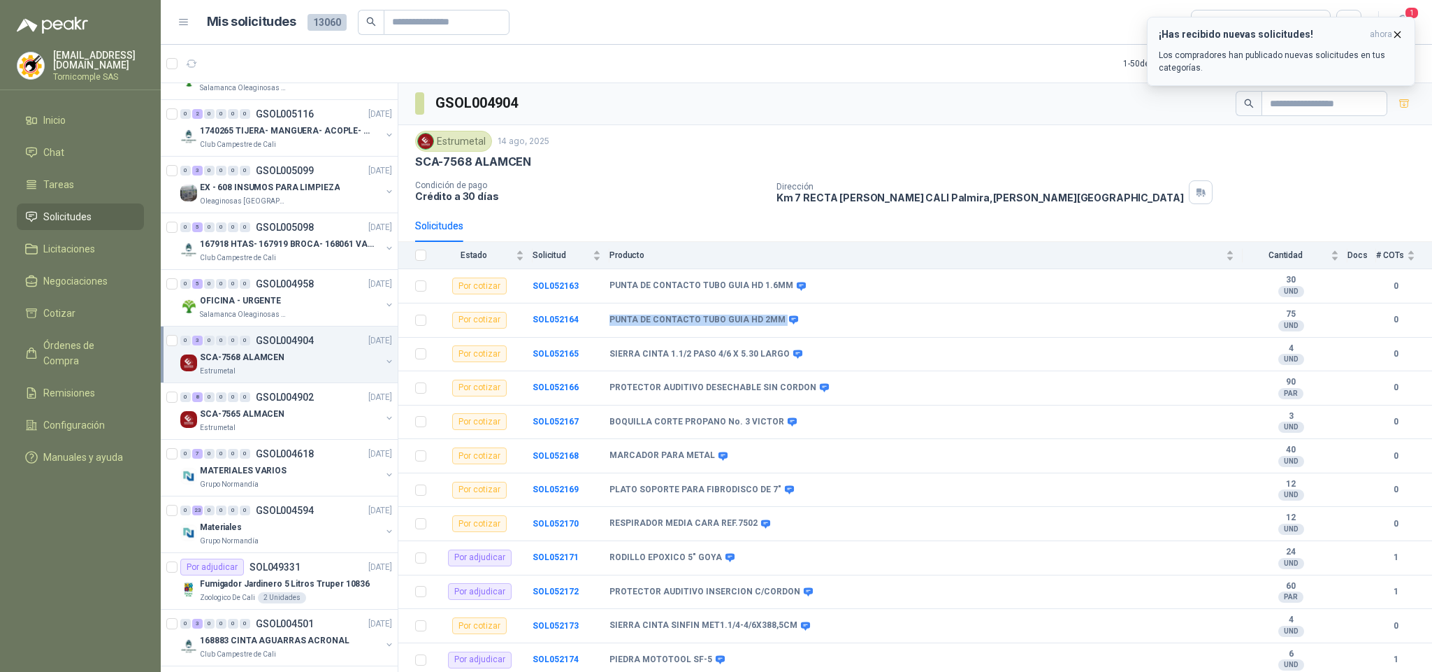
click at [1393, 36] on icon "button" at bounding box center [1398, 35] width 12 height 12
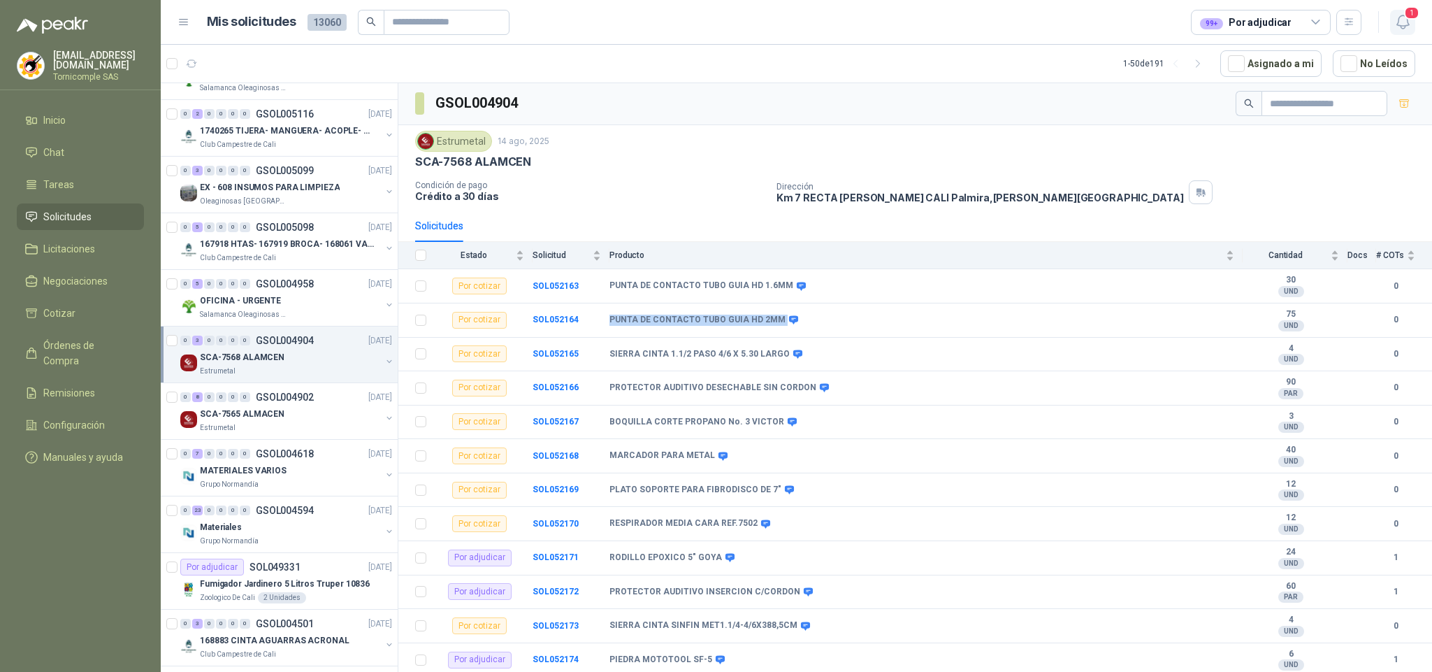
click at [1397, 26] on icon "button" at bounding box center [1403, 21] width 17 height 17
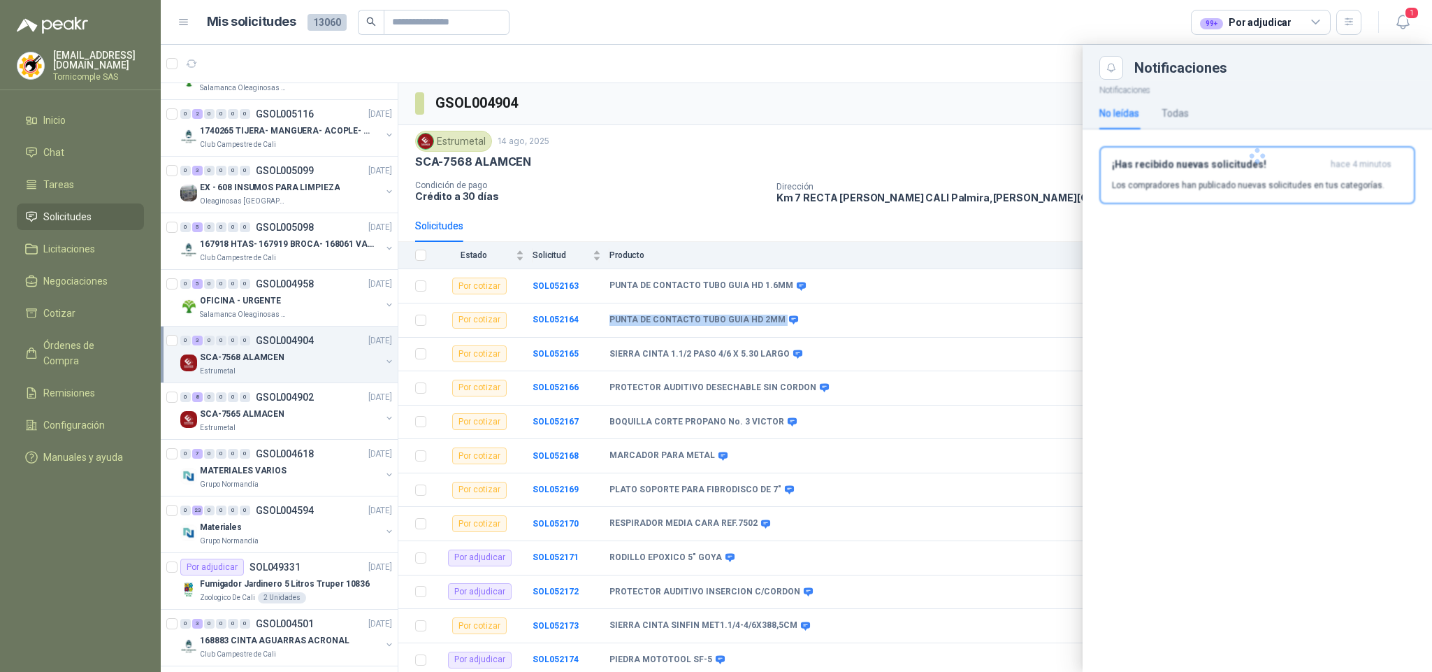
click at [1300, 154] on div at bounding box center [1258, 156] width 350 height 152
click at [1305, 174] on div "¡Has recibido nuevas solicitudes! hace 4 minutos Los compradores han publicado …" at bounding box center [1257, 175] width 291 height 33
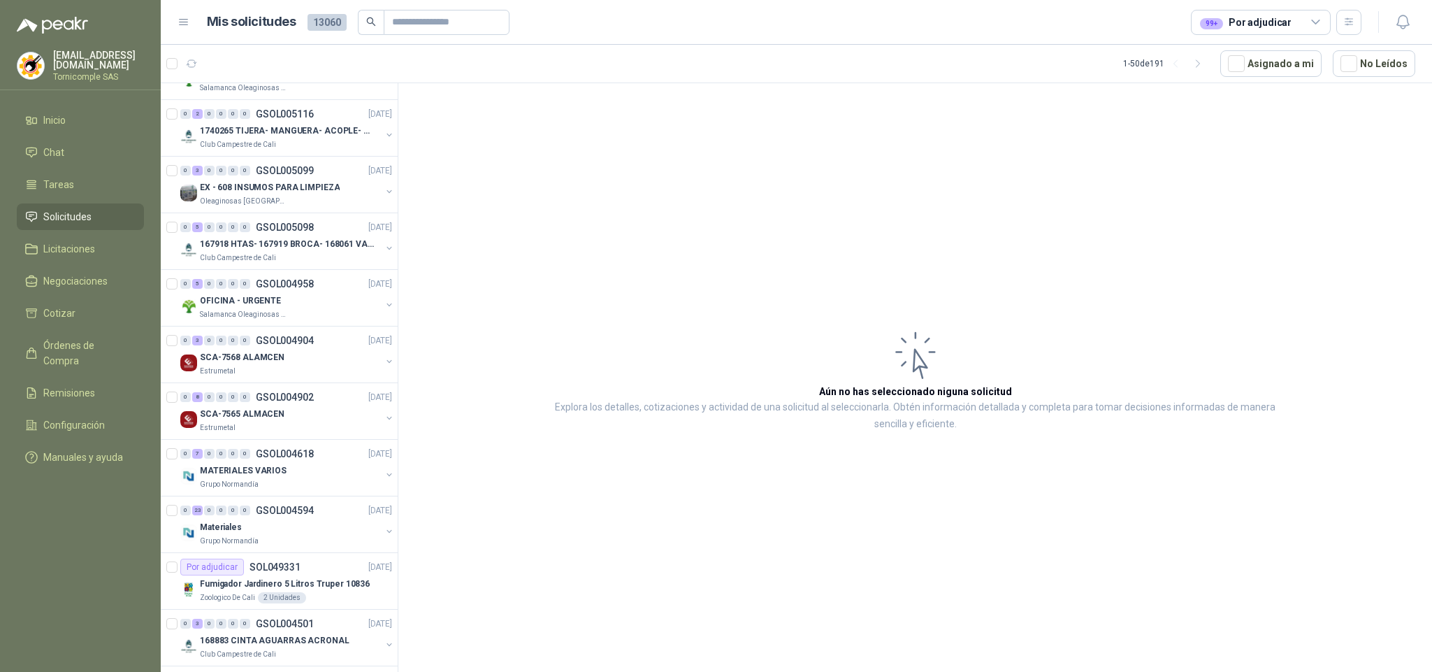
click at [105, 215] on li "Solicitudes" at bounding box center [80, 216] width 110 height 15
click at [70, 118] on li "Inicio" at bounding box center [80, 120] width 110 height 15
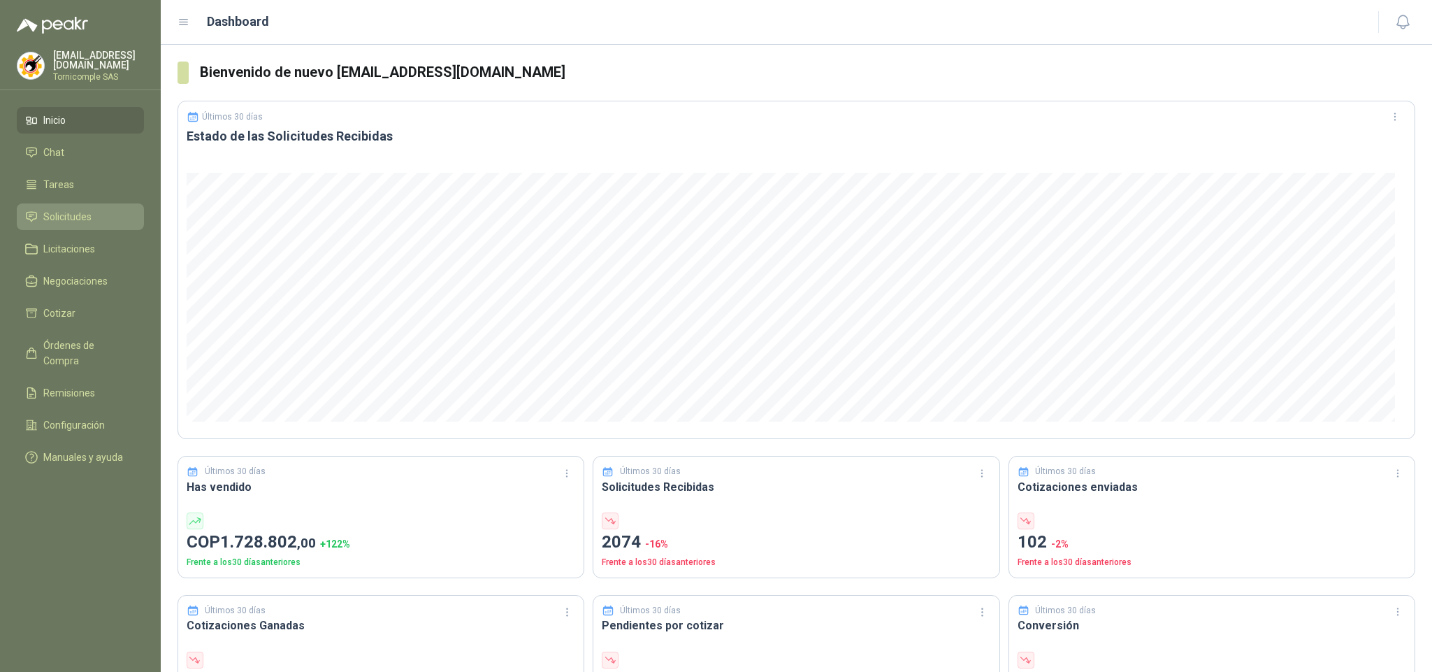
click at [89, 221] on span "Solicitudes" at bounding box center [67, 216] width 48 height 15
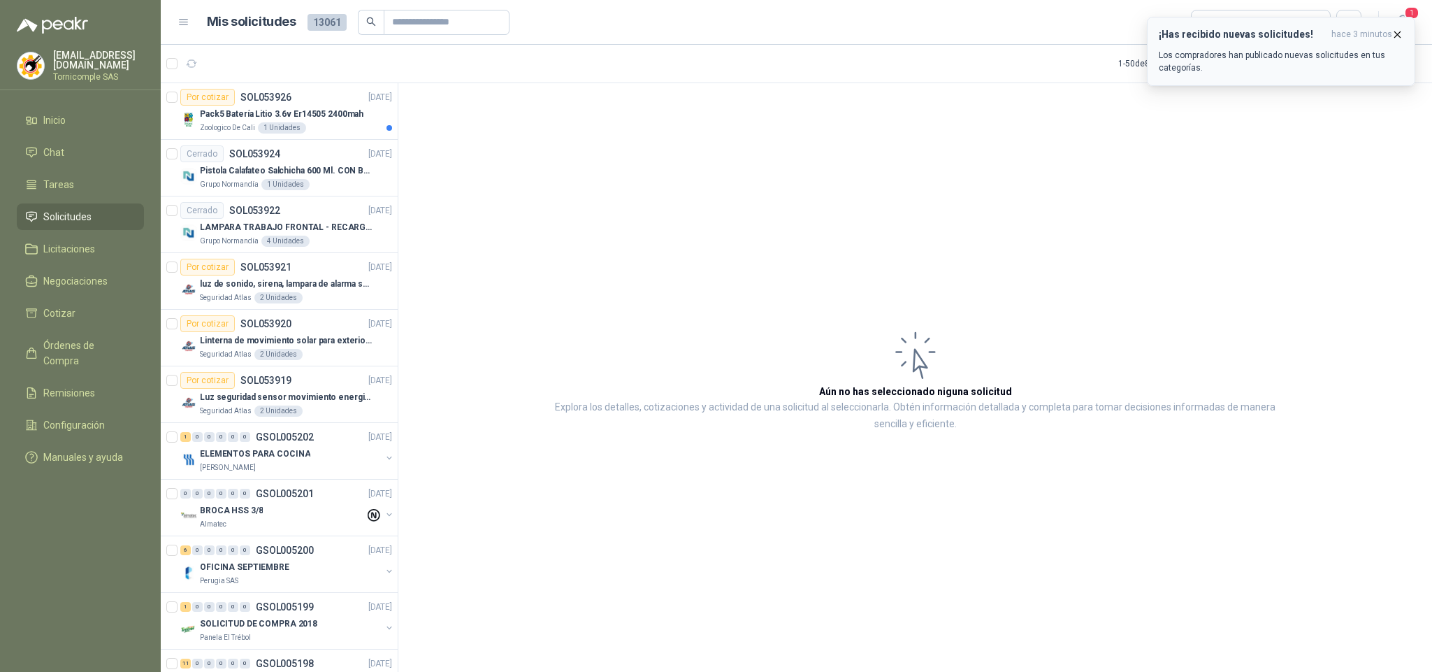
click at [1389, 34] on span "hace 3 minutos" at bounding box center [1362, 35] width 61 height 12
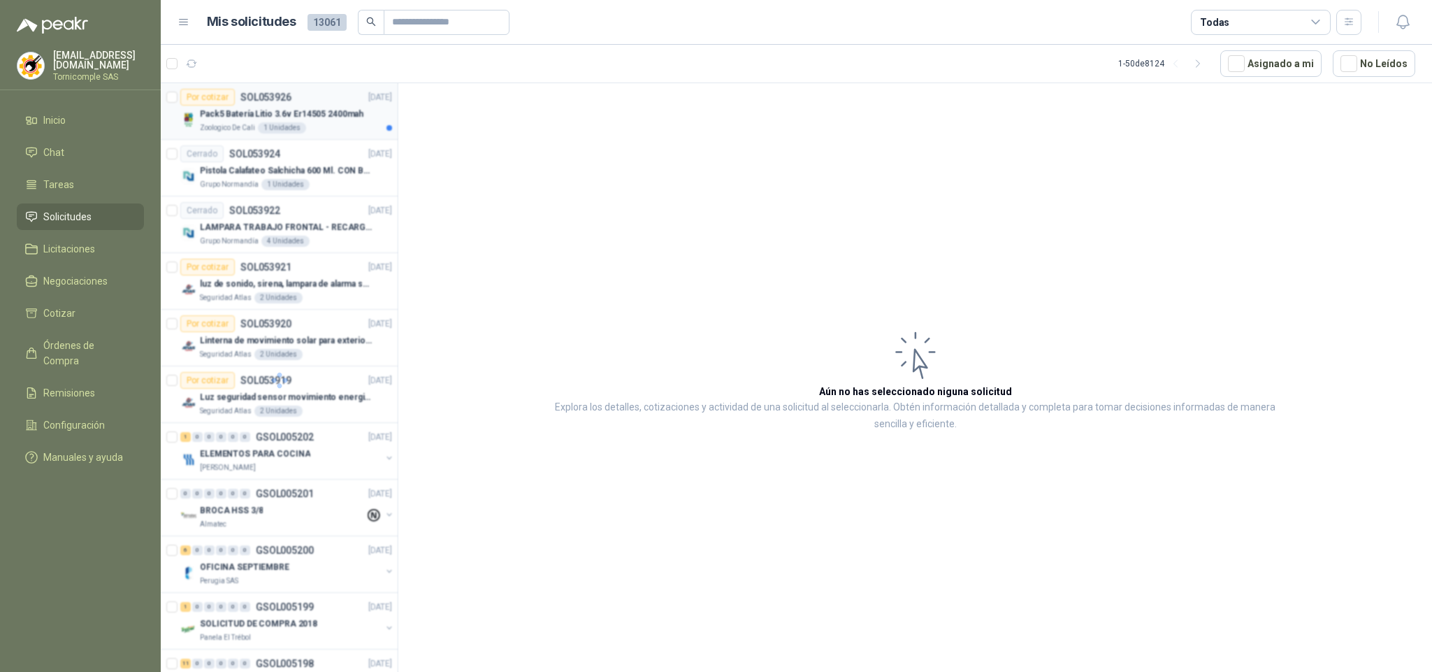
click at [309, 103] on div at bounding box center [280, 380] width 238 height 594
click at [326, 130] on div at bounding box center [280, 380] width 238 height 594
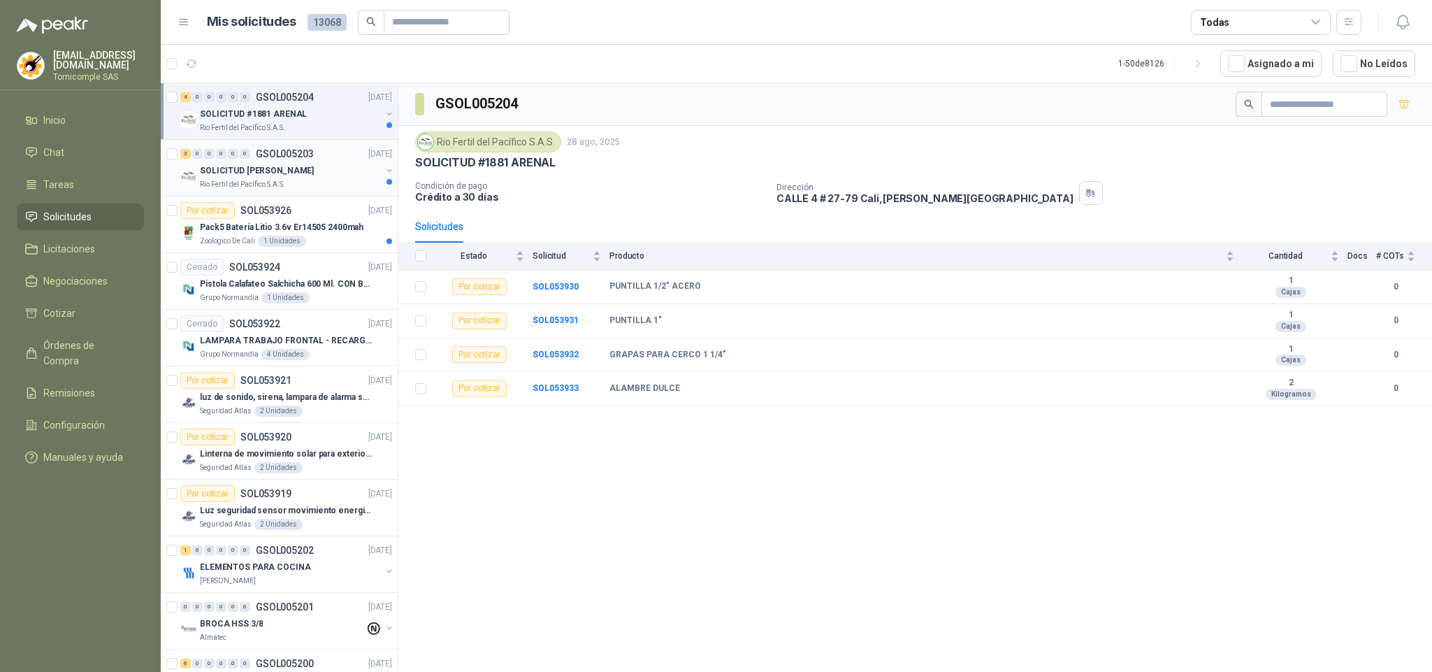
drag, startPoint x: 338, startPoint y: 208, endPoint x: 343, endPoint y: 182, distance: 25.6
click at [338, 206] on div "Por cotizar SOL053926 [DATE]" at bounding box center [286, 210] width 212 height 17
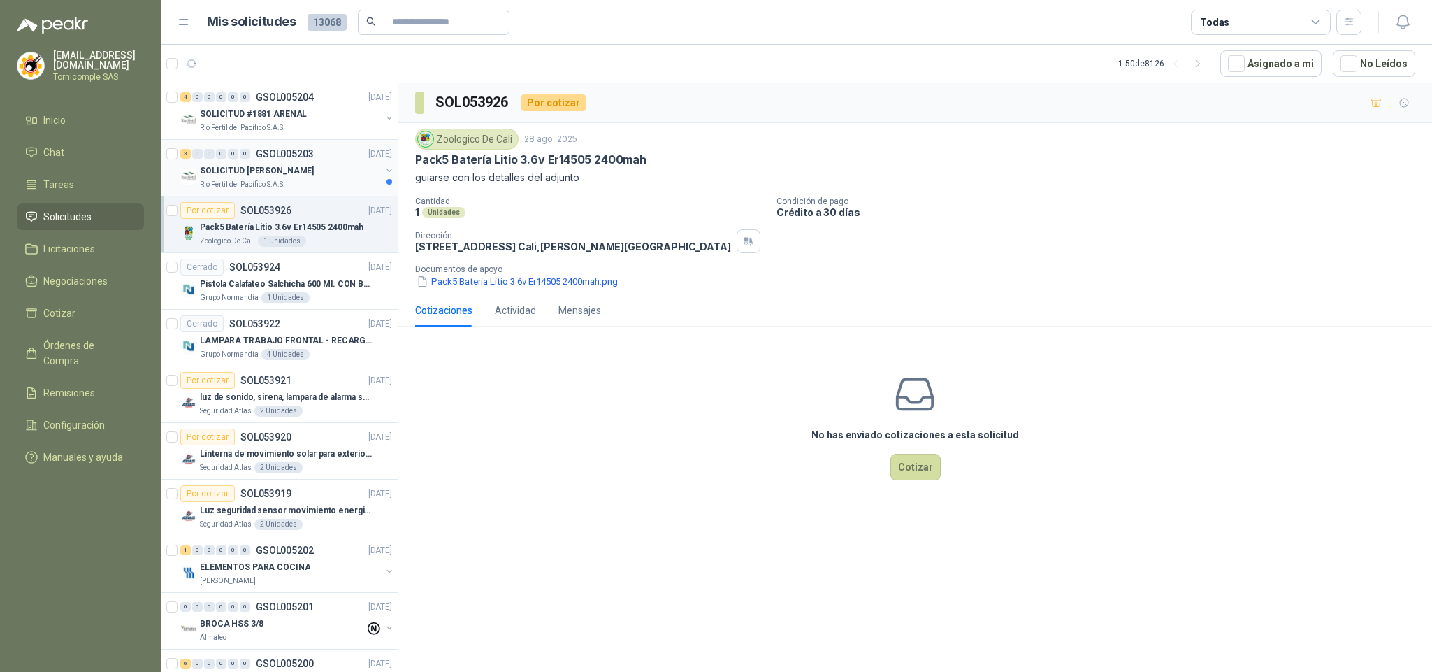
click at [328, 178] on div "SOLICITUD [PERSON_NAME]" at bounding box center [290, 170] width 181 height 17
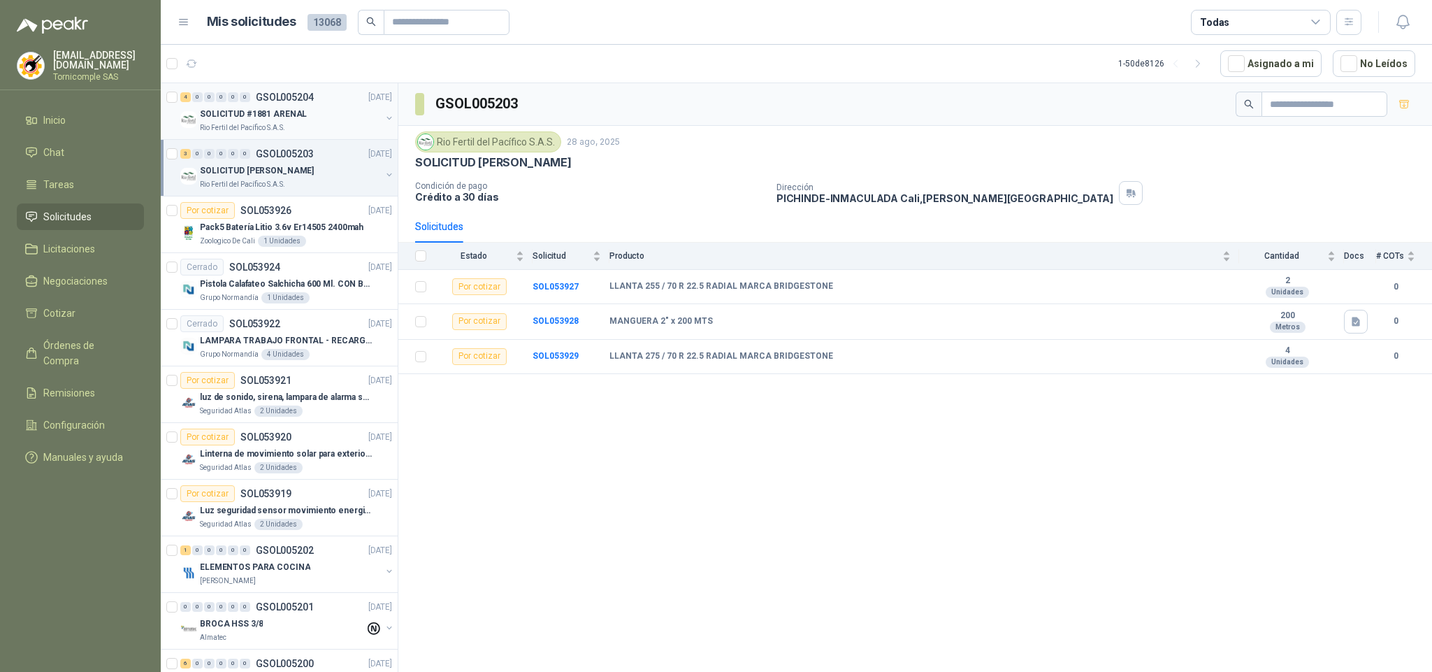
click at [315, 139] on div "4 0 0 0 0 0 GSOL005204 [DATE] SOLICITUD #1881 ARENAL Rio Fertil [PERSON_NAME] S…" at bounding box center [279, 111] width 237 height 57
click at [315, 124] on div "Rio Fertil del Pacífico S.A.S." at bounding box center [290, 127] width 181 height 11
